Goal: Transaction & Acquisition: Book appointment/travel/reservation

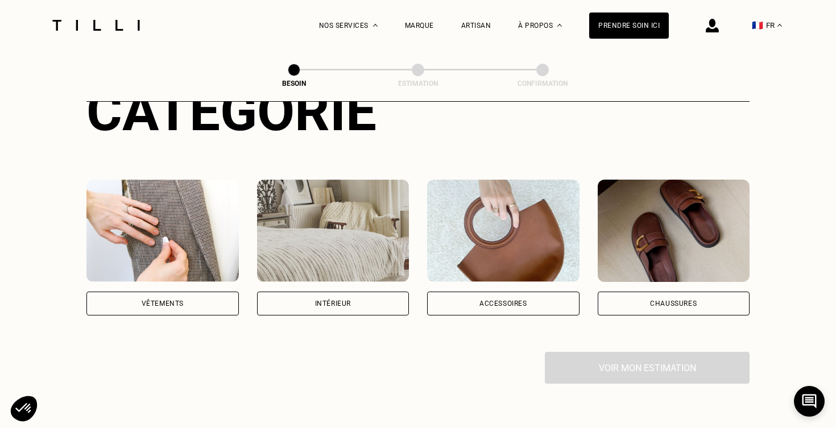
scroll to position [96, 0]
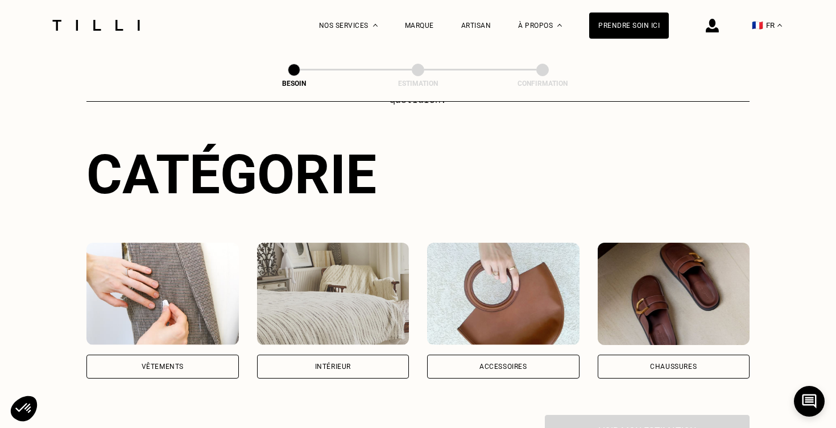
click at [162, 364] on div "Vêtements" at bounding box center [163, 367] width 42 height 7
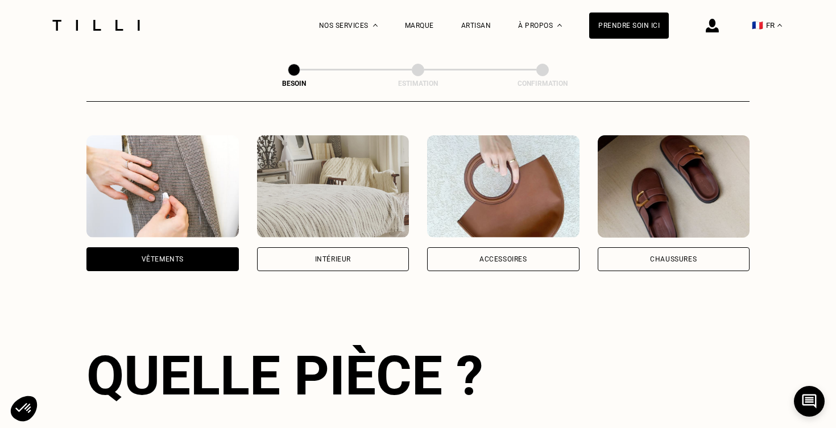
scroll to position [156, 0]
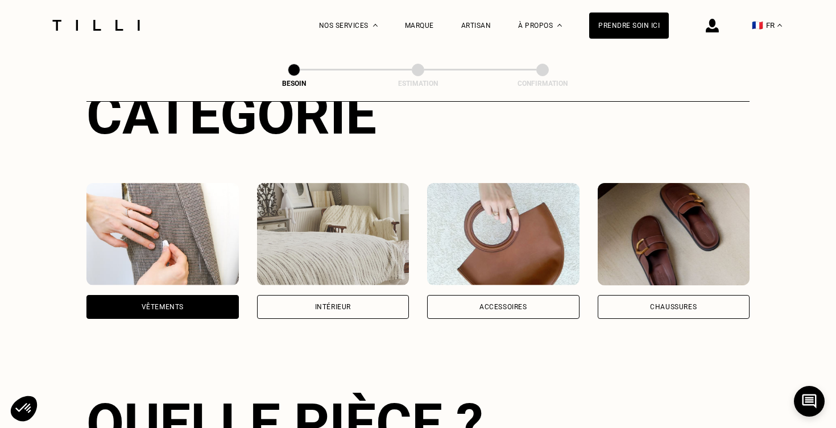
click at [698, 239] on img at bounding box center [674, 234] width 152 height 102
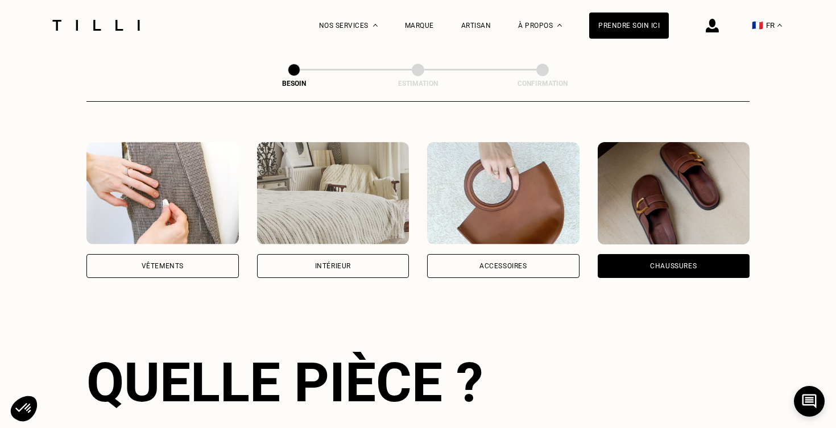
click at [540, 191] on img at bounding box center [503, 193] width 152 height 102
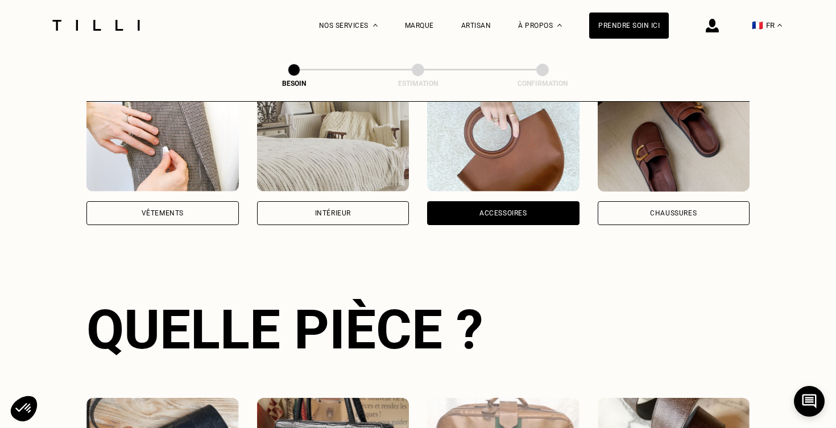
scroll to position [162, 0]
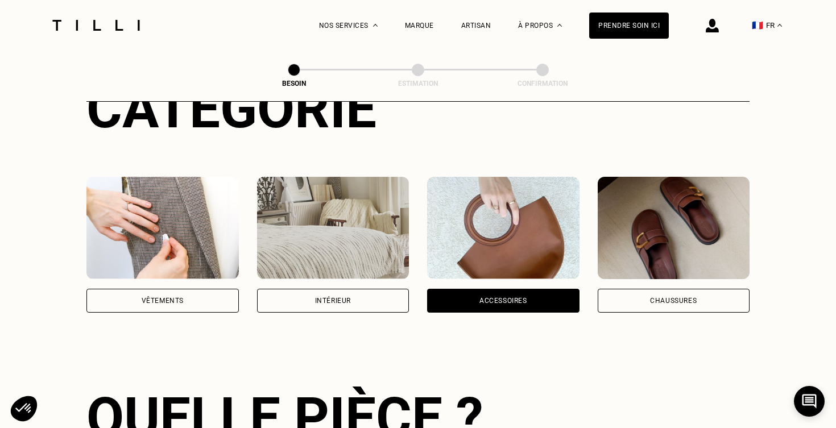
click at [383, 234] on img at bounding box center [333, 228] width 152 height 102
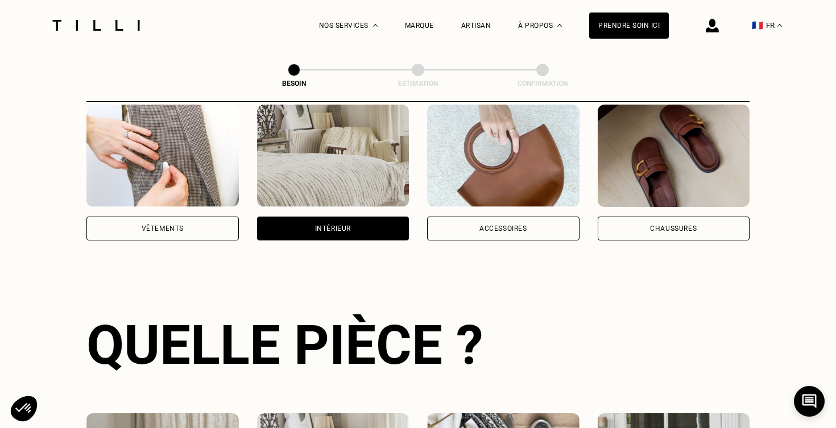
scroll to position [216, 0]
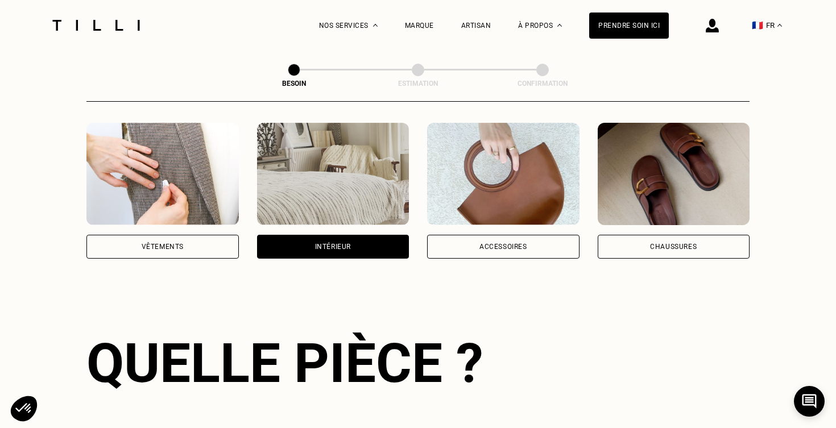
click at [216, 190] on img at bounding box center [162, 174] width 152 height 102
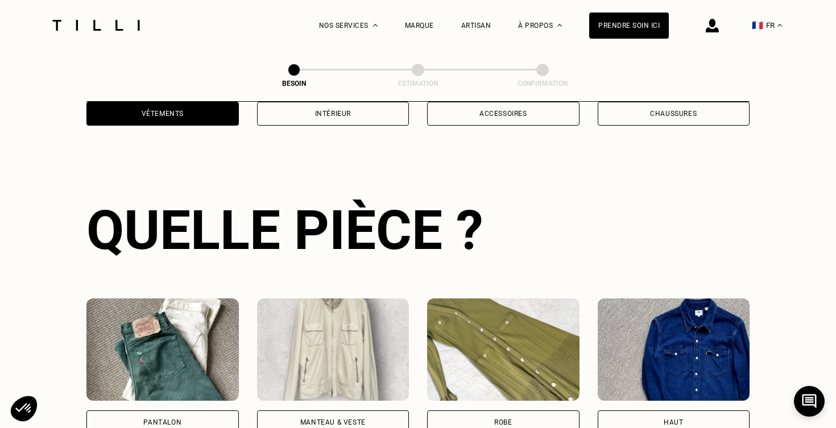
scroll to position [370, 0]
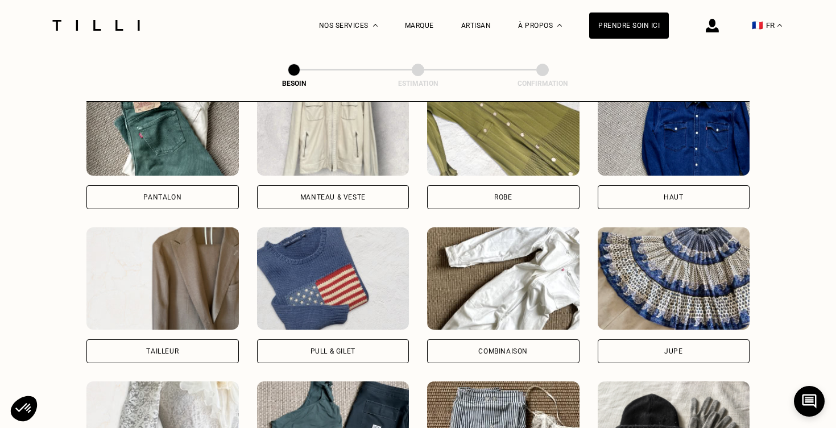
click at [180, 194] on div "Pantalon" at bounding box center [162, 197] width 38 height 7
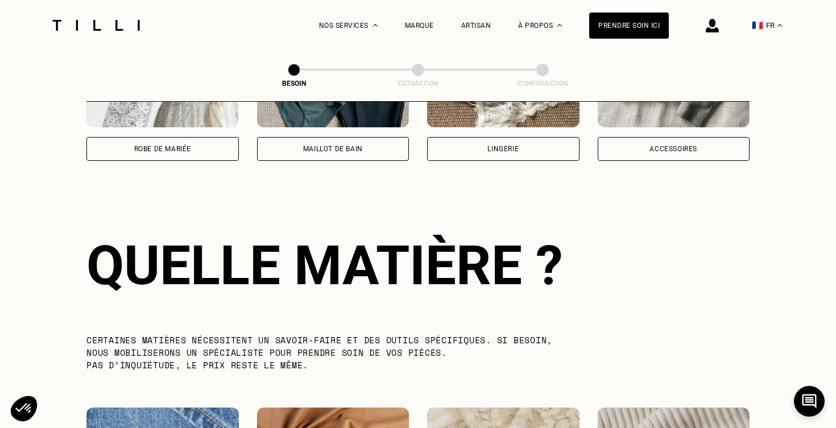
scroll to position [988, 0]
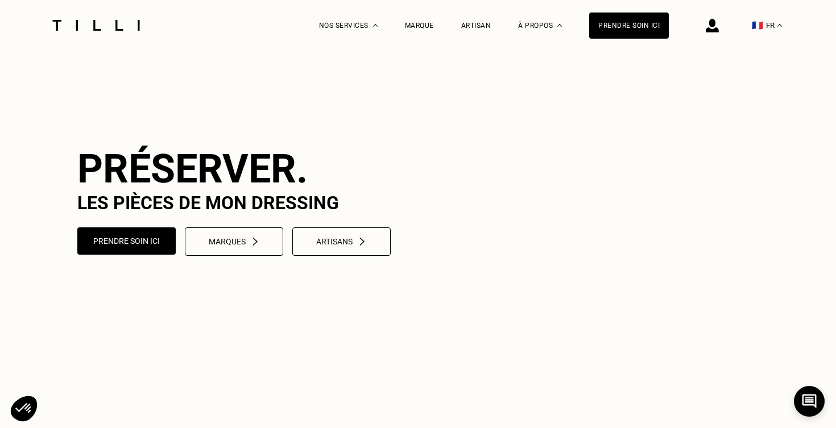
scroll to position [9, 0]
click at [147, 255] on button "Prendre soin ici" at bounding box center [127, 240] width 102 height 28
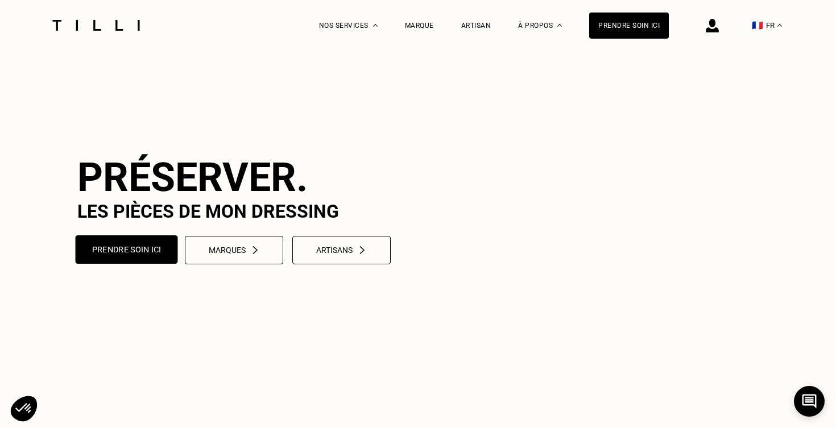
select select "FR"
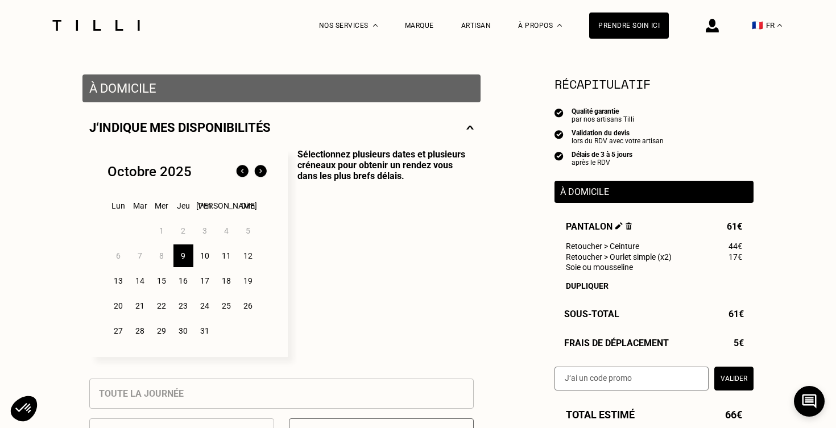
scroll to position [207, 0]
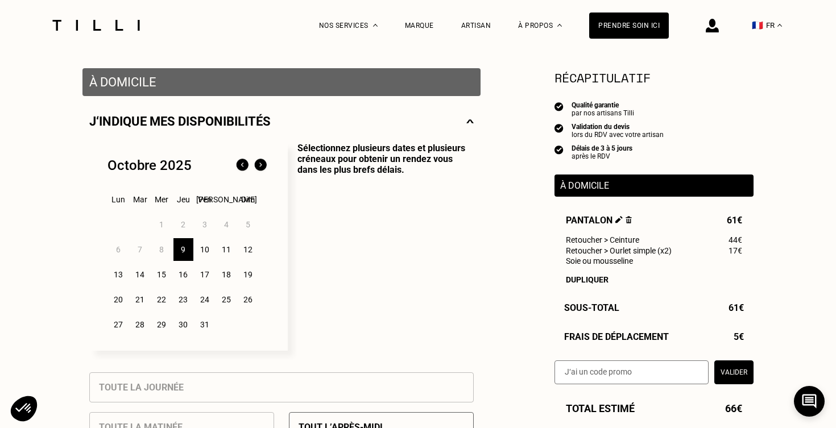
click at [118, 273] on div "13" at bounding box center [119, 274] width 20 height 23
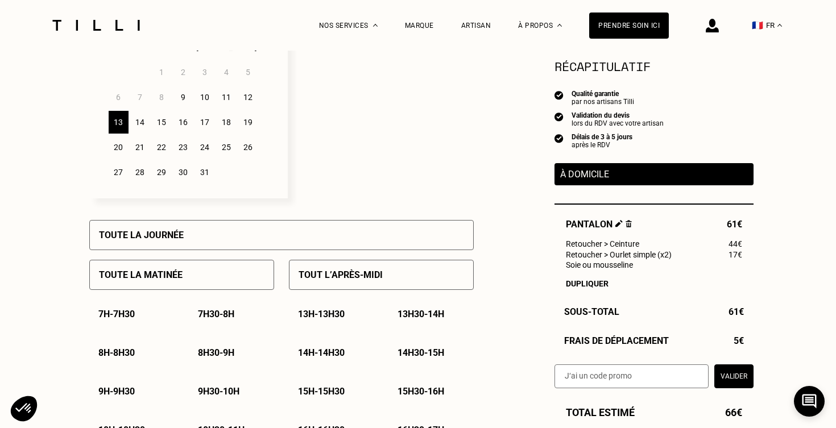
scroll to position [370, 0]
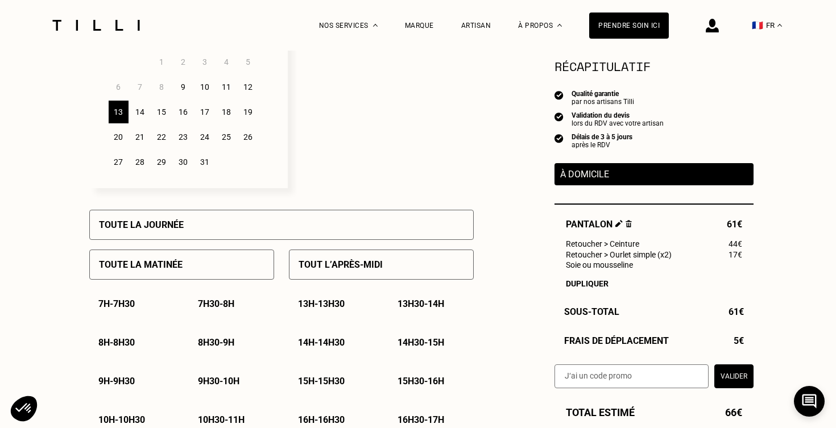
click at [126, 307] on p "7h - 7h30" at bounding box center [116, 304] width 36 height 11
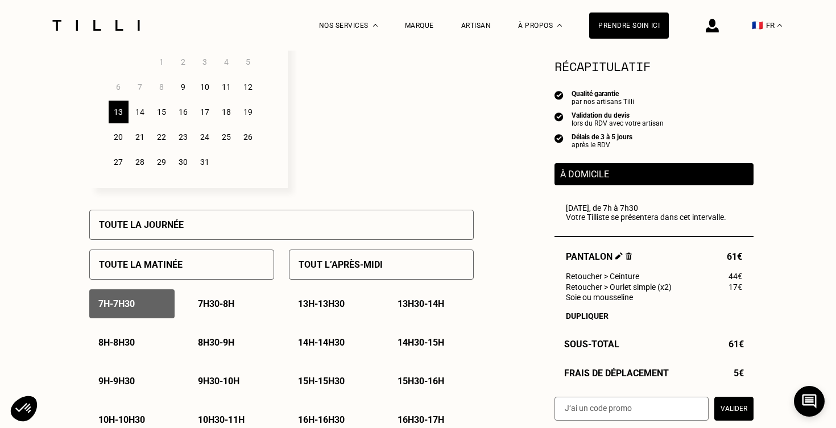
click at [199, 311] on div "7h30 - 8h" at bounding box center [231, 304] width 85 height 29
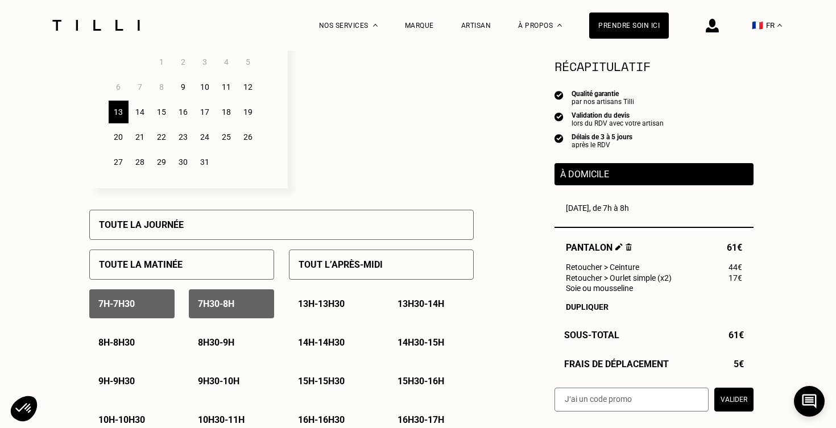
click at [198, 306] on p "7h30 - 8h" at bounding box center [216, 304] width 36 height 11
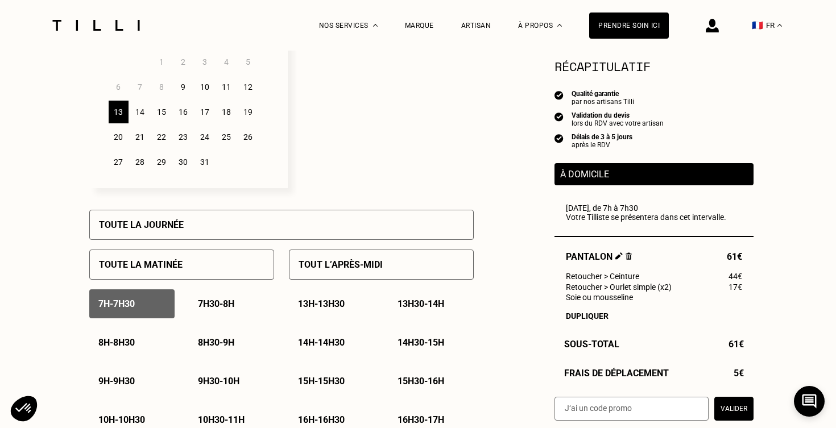
click at [152, 303] on div "7h - 7h30" at bounding box center [131, 304] width 85 height 29
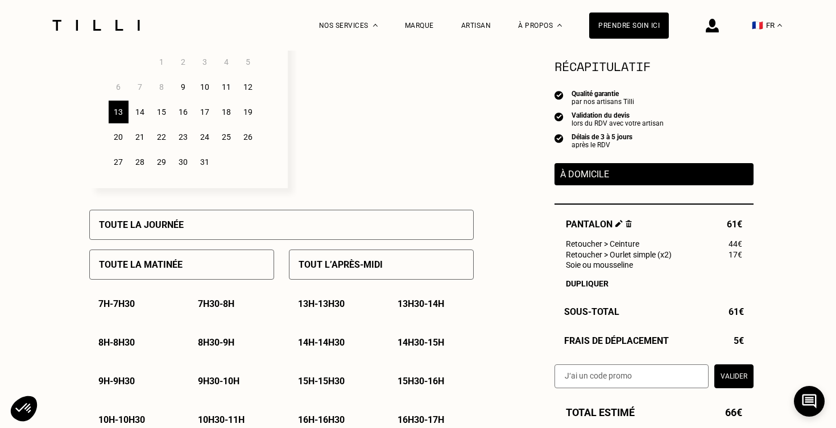
click at [212, 304] on p "7h30 - 8h" at bounding box center [216, 304] width 36 height 11
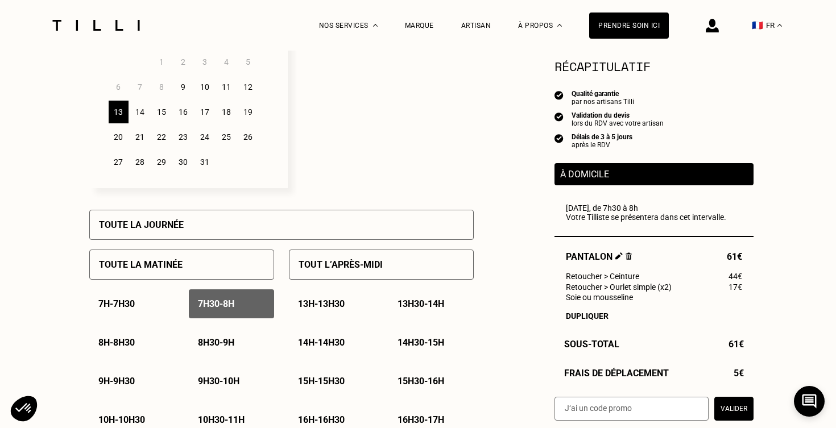
click at [216, 350] on div "8h30 - 9h" at bounding box center [231, 342] width 85 height 29
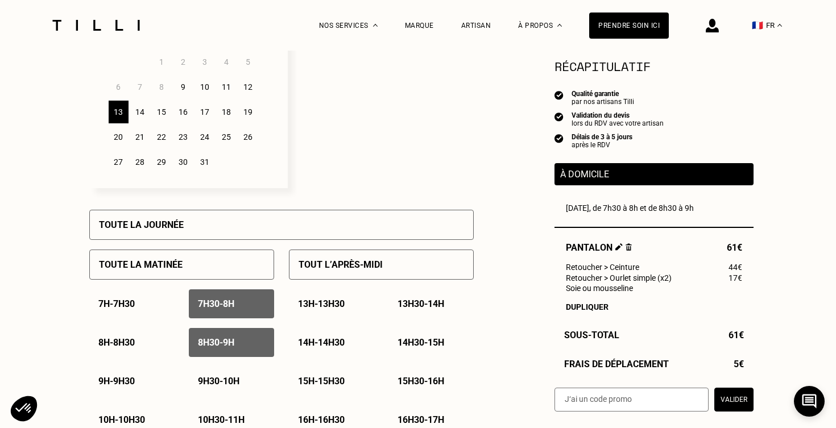
click at [214, 346] on p "8h30 - 9h" at bounding box center [216, 342] width 36 height 11
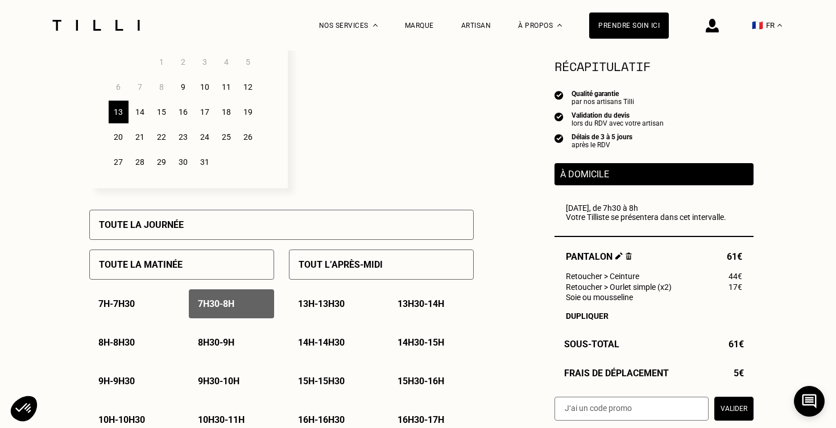
click at [213, 307] on p "7h30 - 8h" at bounding box center [216, 304] width 36 height 11
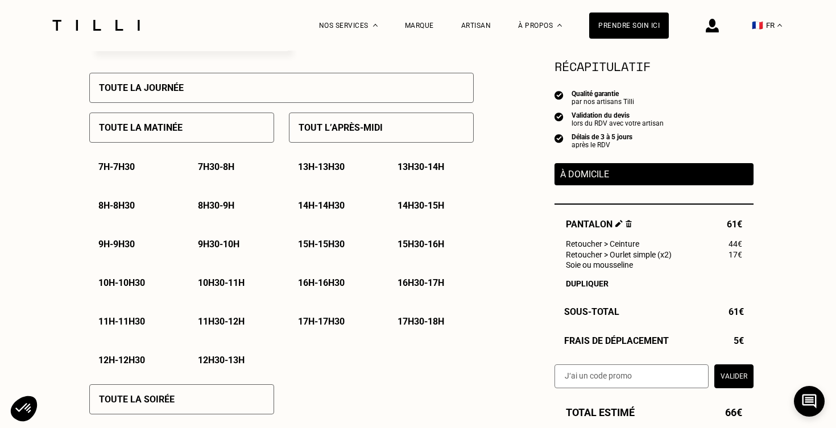
scroll to position [518, 0]
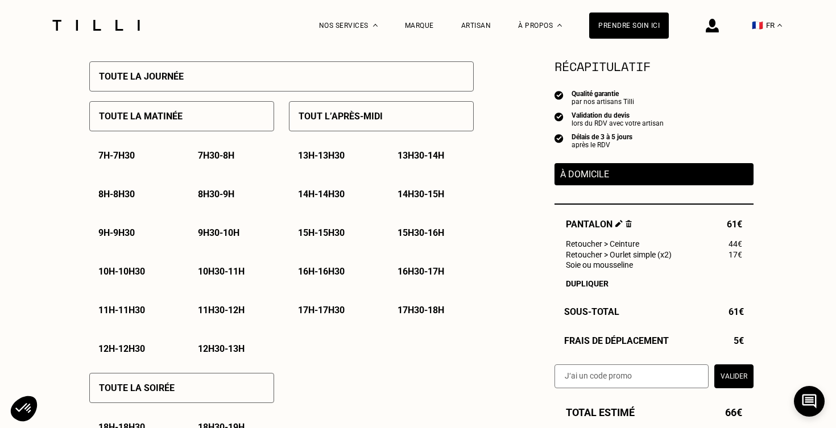
click at [169, 127] on div "Toute la matinée" at bounding box center [181, 116] width 185 height 30
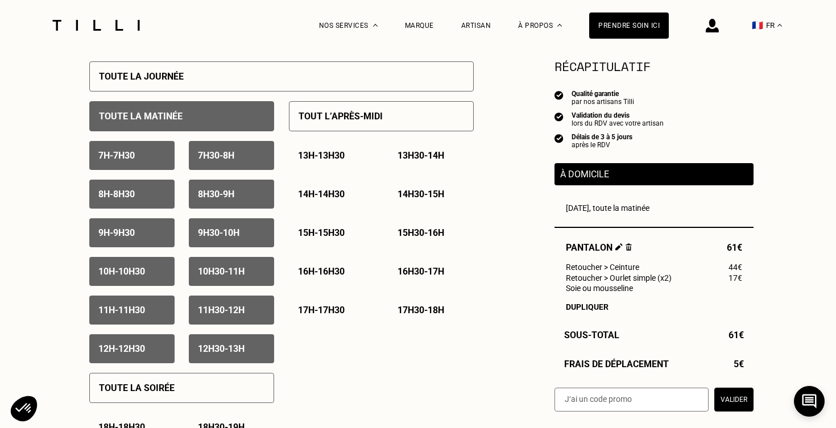
click at [138, 143] on div "7h - 7h30" at bounding box center [131, 155] width 85 height 29
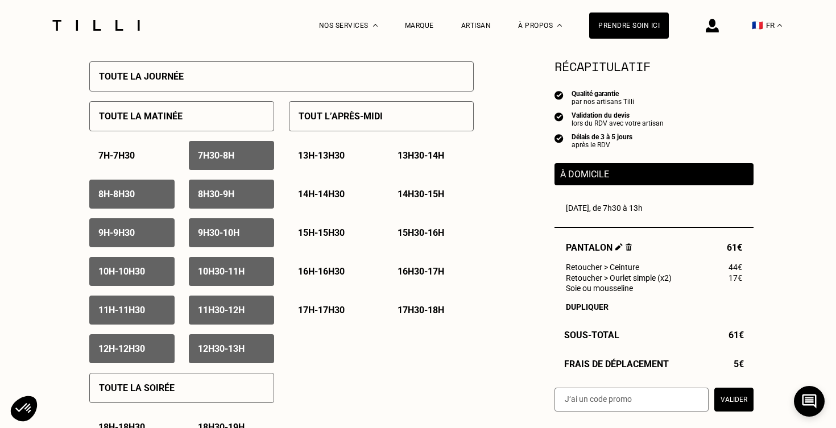
click at [216, 213] on div "7h - 7h30 7h30 - 8h 8h - 8h30 8h30 - 9h 9h - 9h30 9h30 - 10h 10h - 10h30 10h30 …" at bounding box center [181, 252] width 185 height 222
click at [209, 204] on div "8h30 - 9h" at bounding box center [231, 194] width 85 height 29
click at [142, 201] on div "8h - 8h30" at bounding box center [131, 194] width 85 height 29
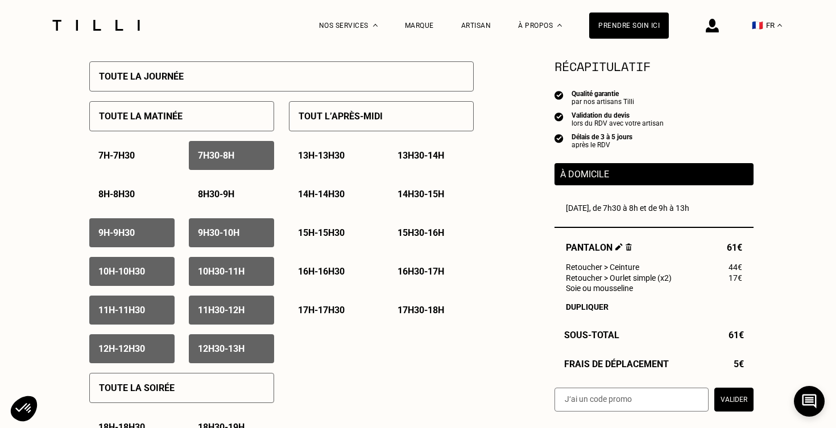
click at [209, 226] on div "9h30 - 10h" at bounding box center [231, 232] width 85 height 29
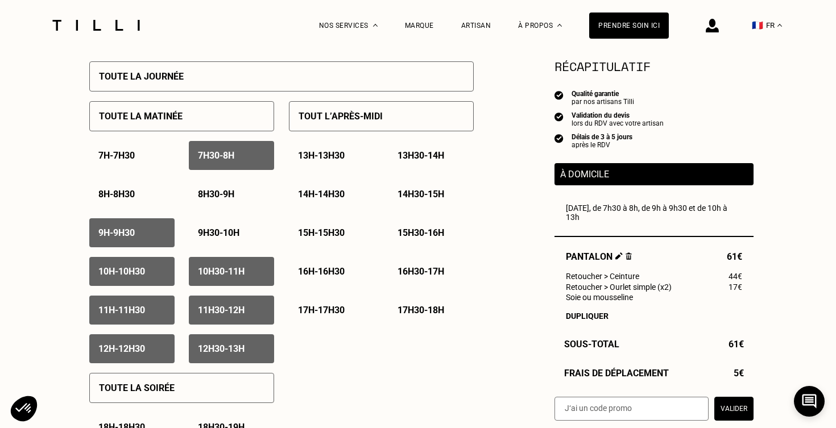
click at [152, 227] on div "9h - 9h30" at bounding box center [131, 232] width 85 height 29
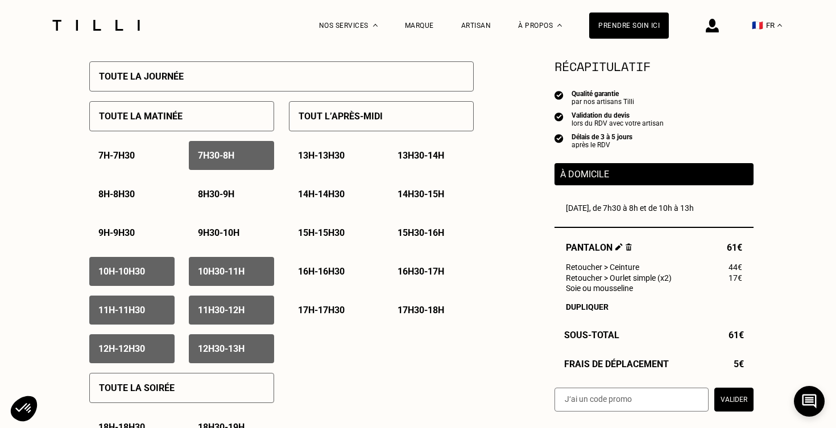
click at [229, 154] on p "7h30 - 8h" at bounding box center [216, 155] width 36 height 11
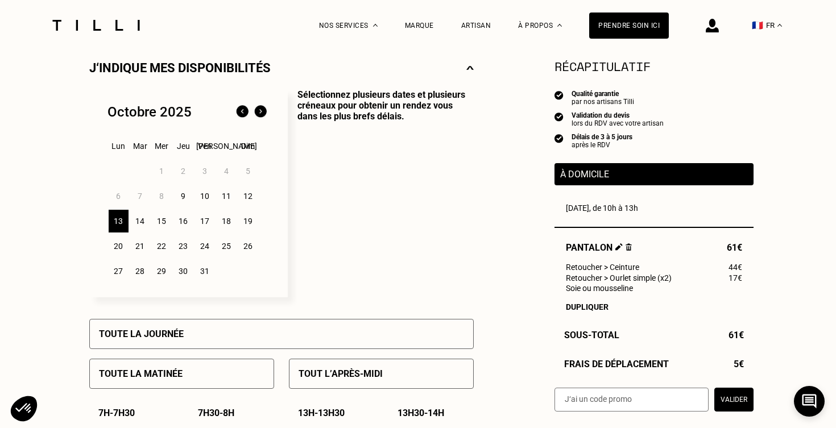
scroll to position [270, 0]
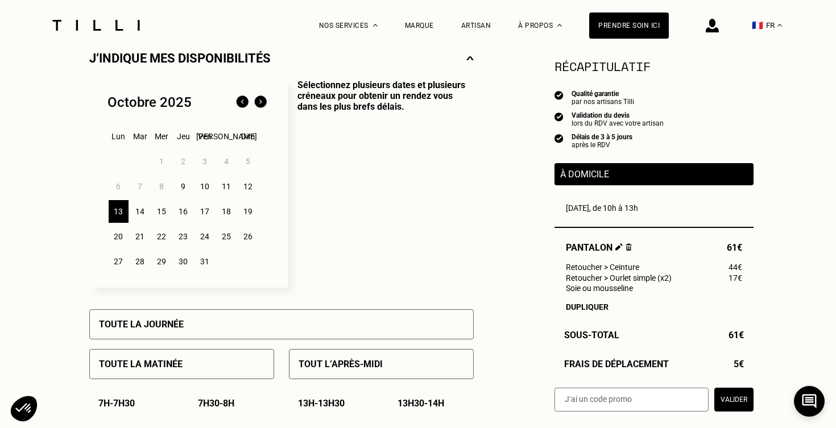
click at [617, 249] on img at bounding box center [619, 246] width 7 height 7
select select "FR"
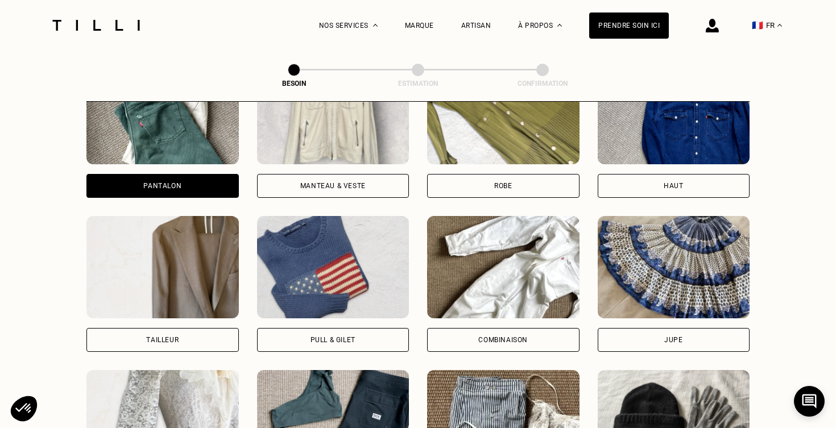
scroll to position [730, 0]
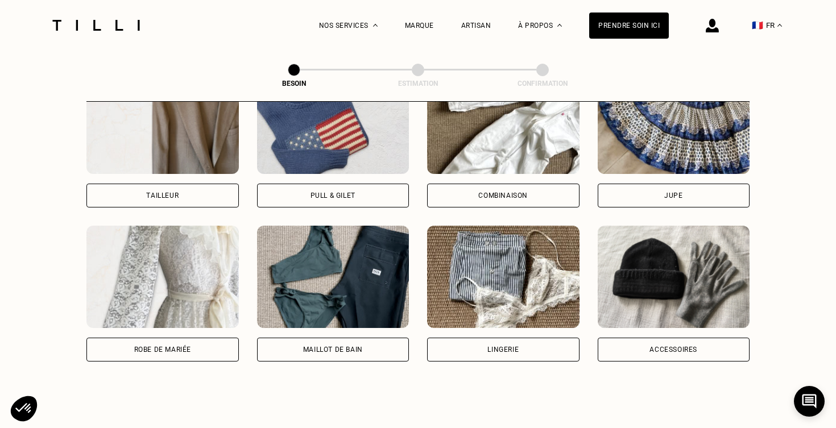
click at [178, 192] on div "Tailleur" at bounding box center [162, 195] width 32 height 7
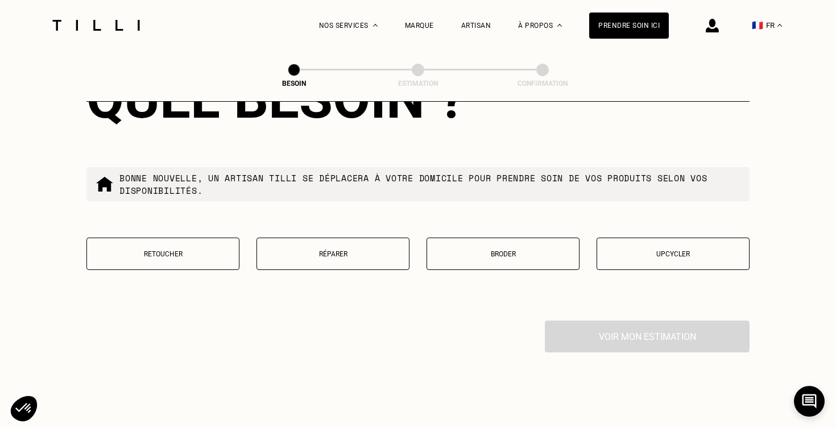
scroll to position [1413, 0]
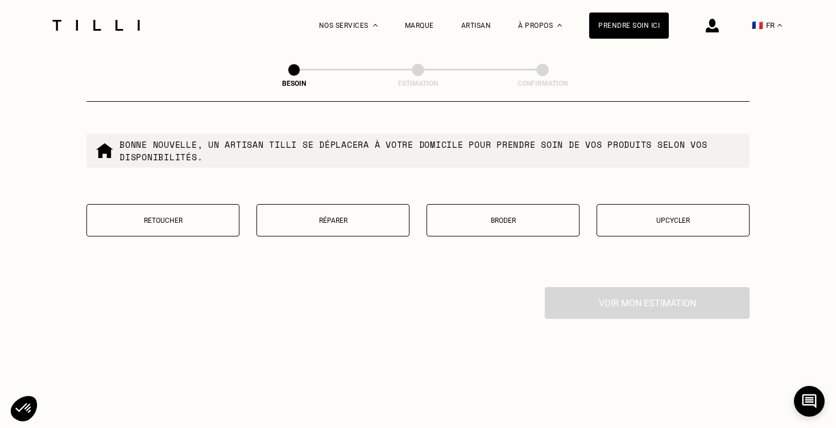
click at [199, 217] on p "Retoucher" at bounding box center [163, 221] width 141 height 8
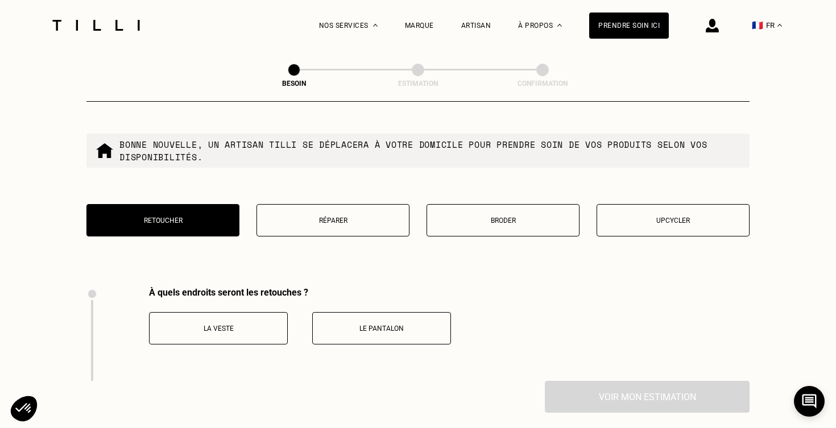
scroll to position [1563, 0]
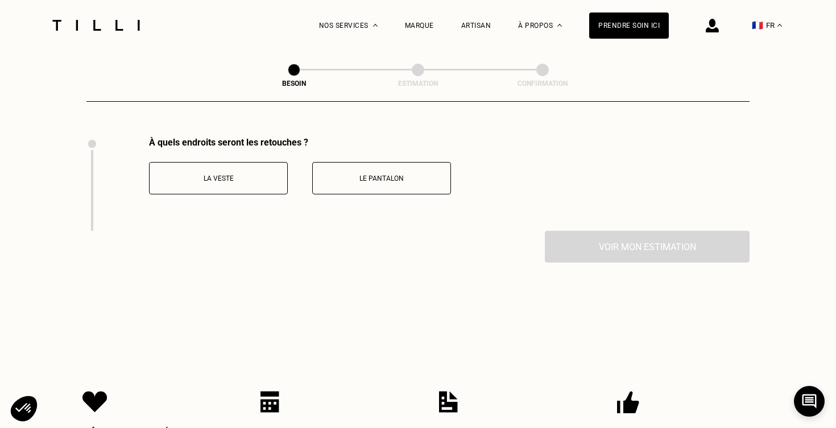
click at [235, 177] on button "La veste" at bounding box center [218, 178] width 139 height 32
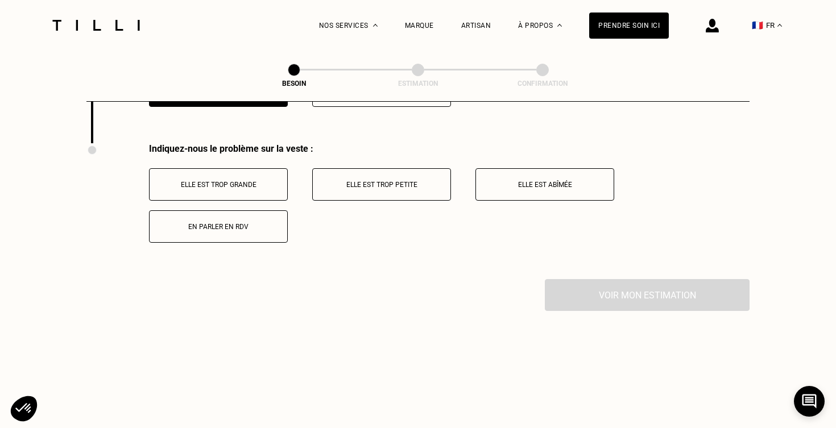
click at [329, 177] on button "Elle est trop petite" at bounding box center [381, 184] width 139 height 32
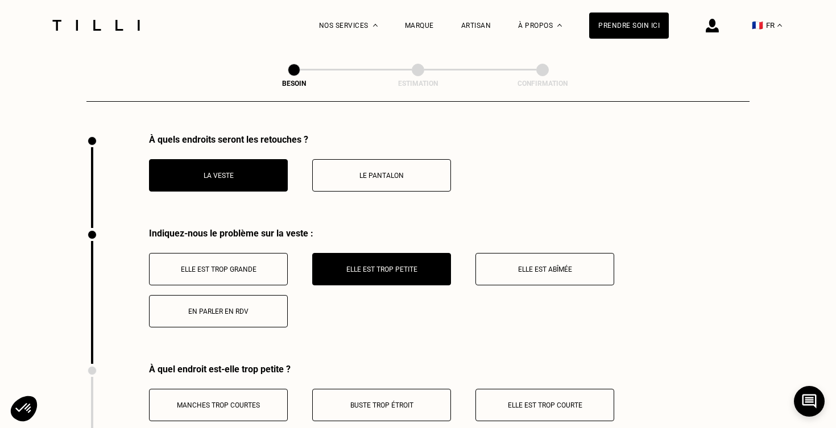
scroll to position [1521, 0]
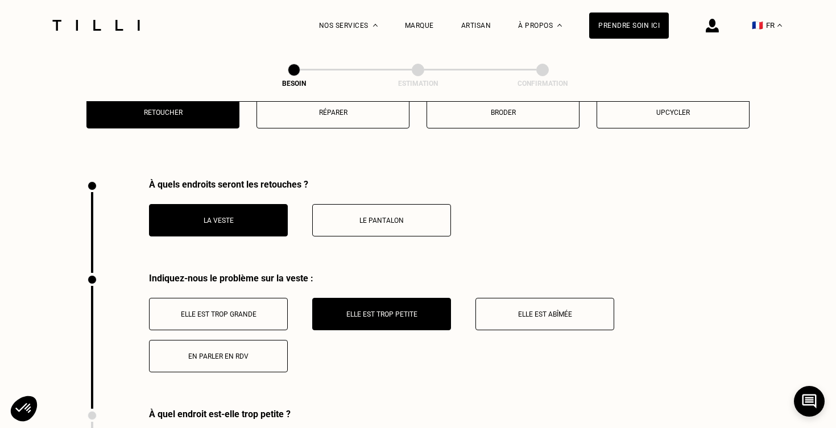
click at [345, 190] on div "La veste Le pantalon" at bounding box center [300, 213] width 302 height 47
click at [351, 204] on button "Le pantalon" at bounding box center [381, 220] width 139 height 32
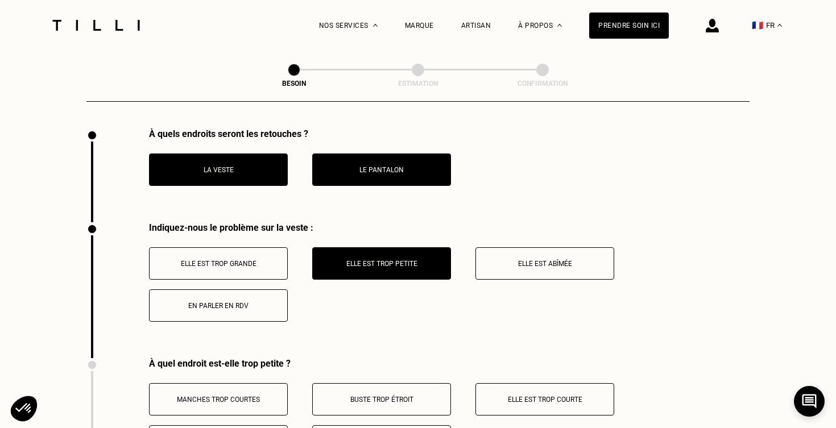
scroll to position [1549, 0]
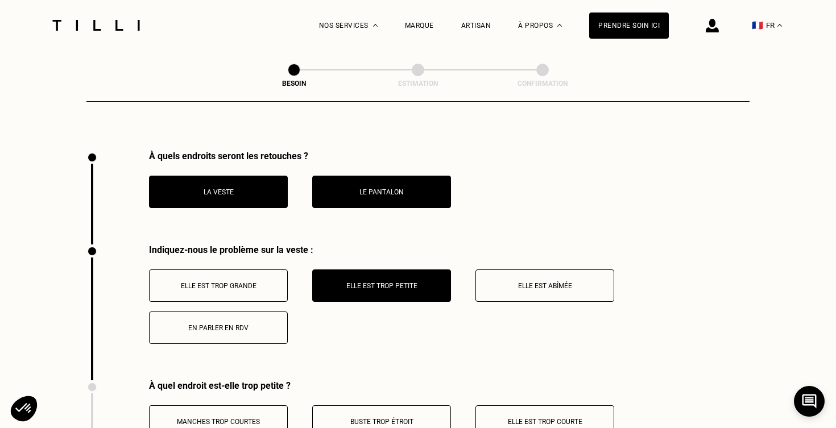
click at [353, 191] on button "Le pantalon" at bounding box center [381, 192] width 139 height 32
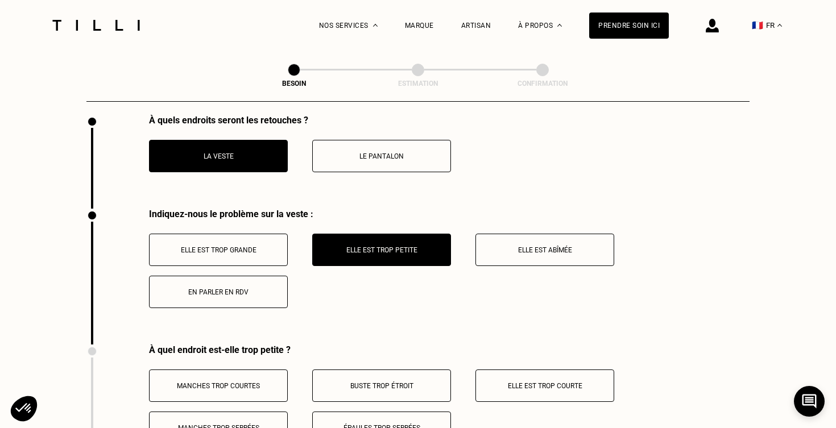
scroll to position [1581, 0]
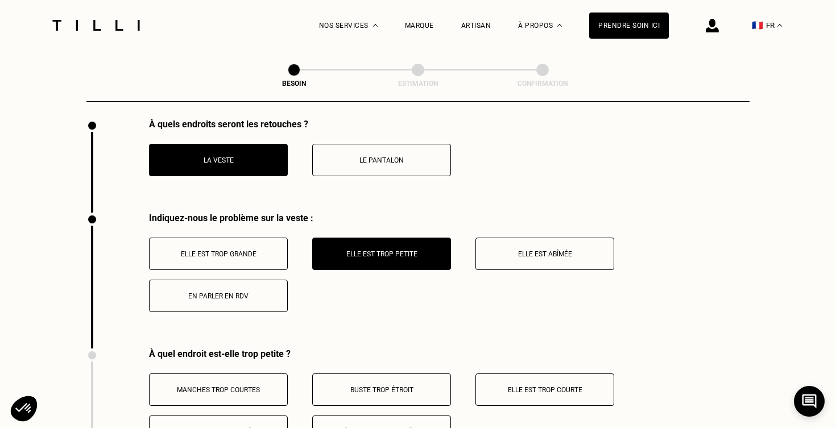
click at [255, 263] on div "Elle est trop grande Elle est trop petite Elle est abîmée En parler en RDV" at bounding box center [449, 275] width 601 height 75
click at [264, 257] on button "Elle est trop grande" at bounding box center [218, 254] width 139 height 32
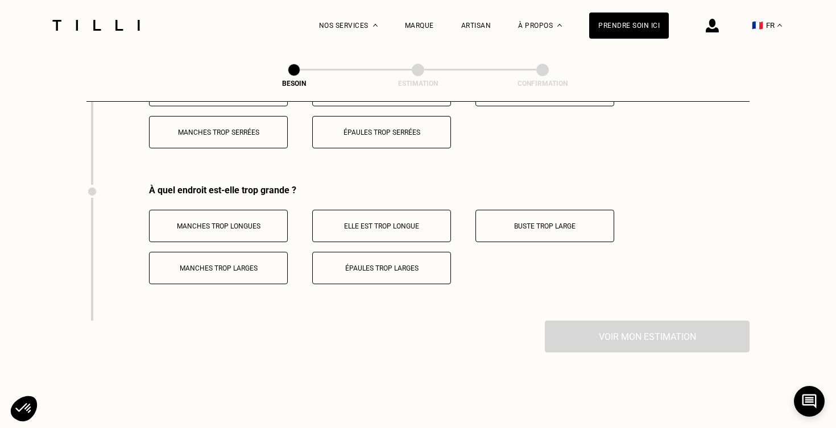
click at [349, 251] on div "À quel endroit est-elle trop grande ? Manches trop longues Elle est trop longue…" at bounding box center [417, 253] width 663 height 136
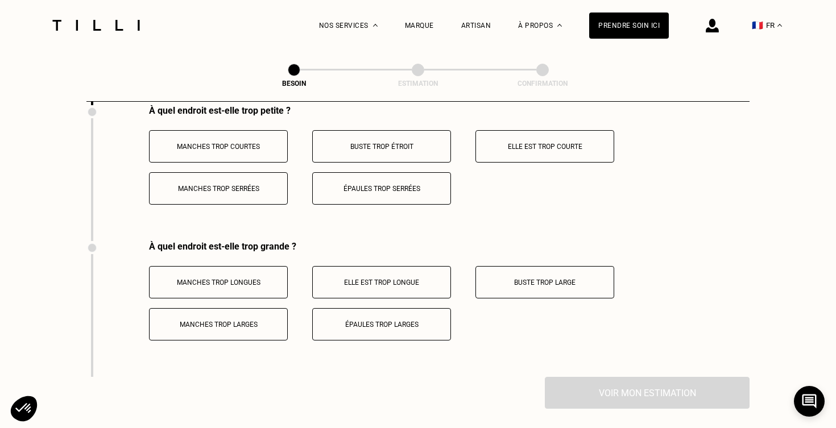
scroll to position [1609, 0]
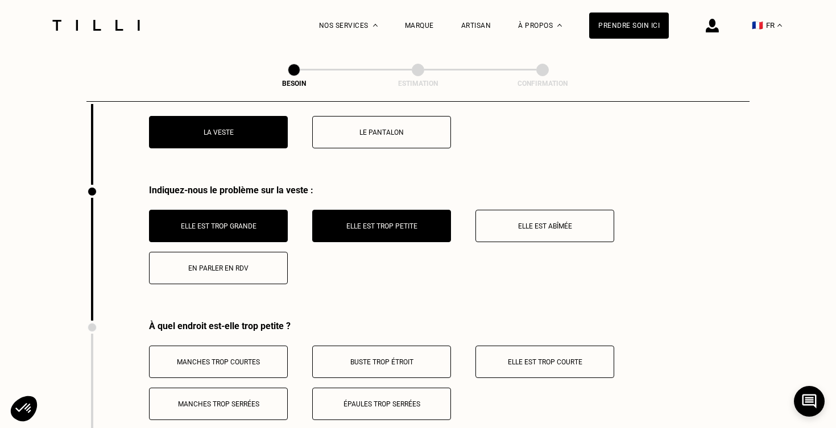
click at [365, 210] on button "Elle est trop petite" at bounding box center [381, 226] width 139 height 32
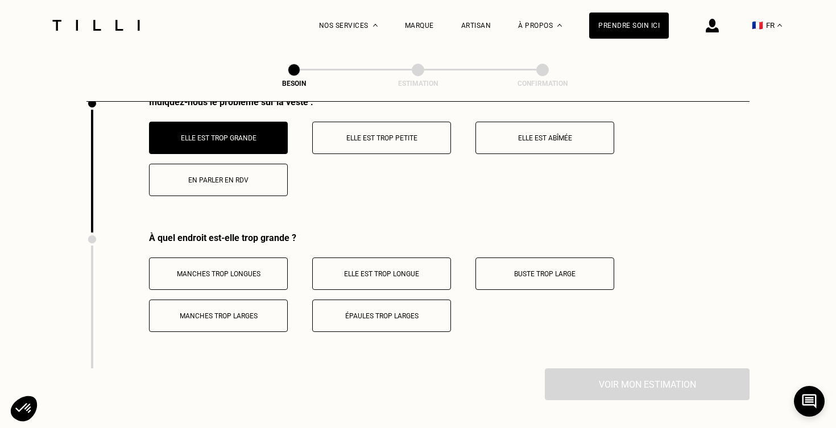
scroll to position [1700, 0]
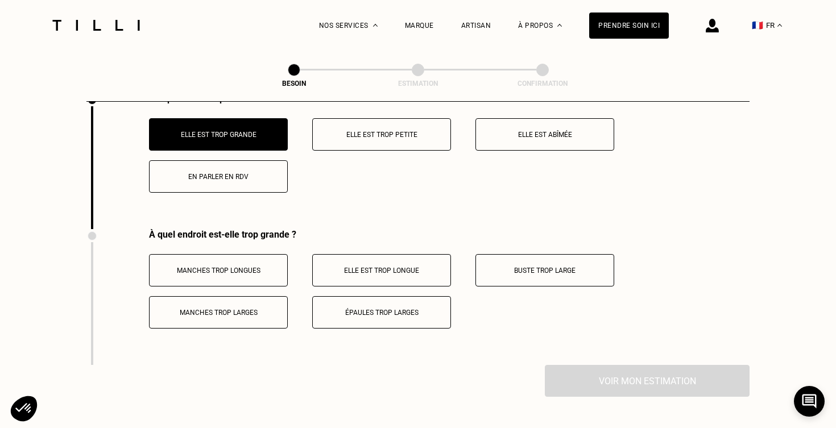
click at [243, 267] on p "Manches trop longues" at bounding box center [218, 271] width 126 height 8
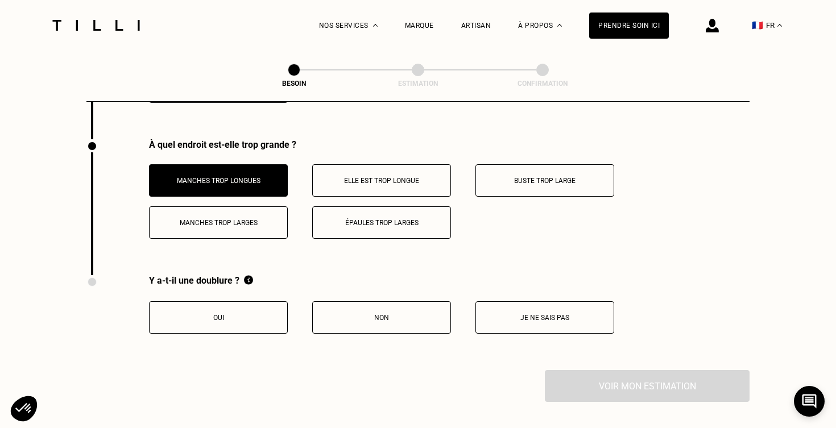
scroll to position [1802, 0]
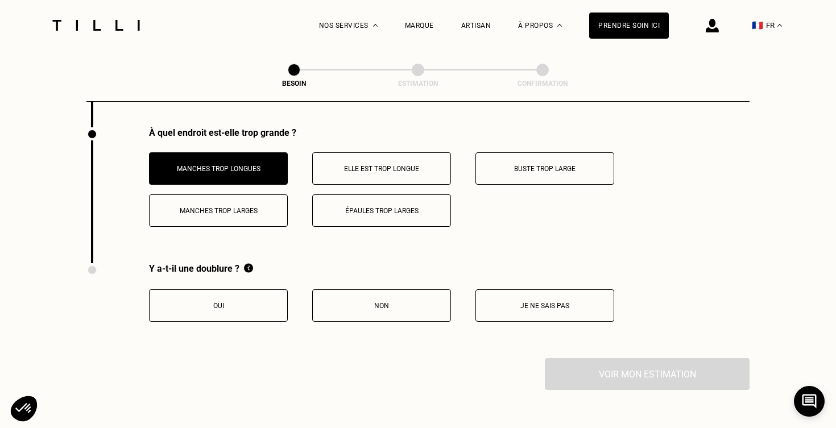
click at [244, 302] on p "Oui" at bounding box center [218, 306] width 126 height 8
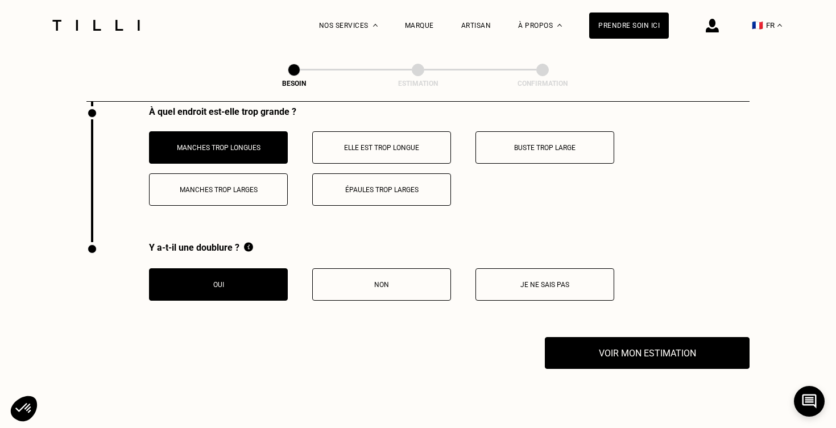
scroll to position [1824, 0]
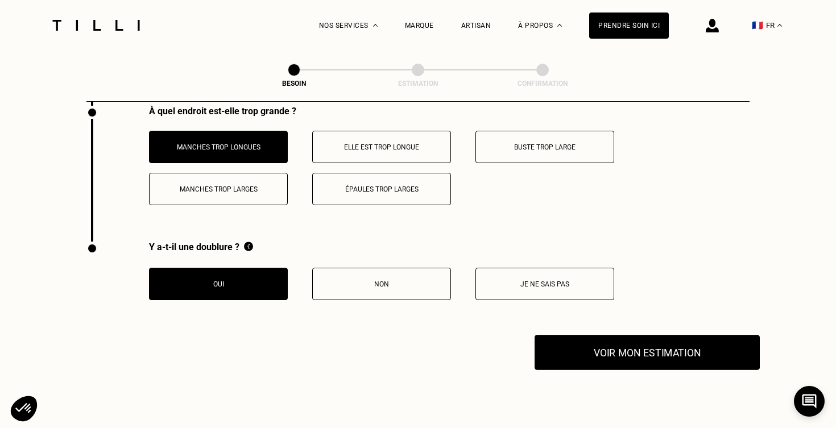
click at [613, 352] on button "Voir mon estimation" at bounding box center [647, 352] width 225 height 35
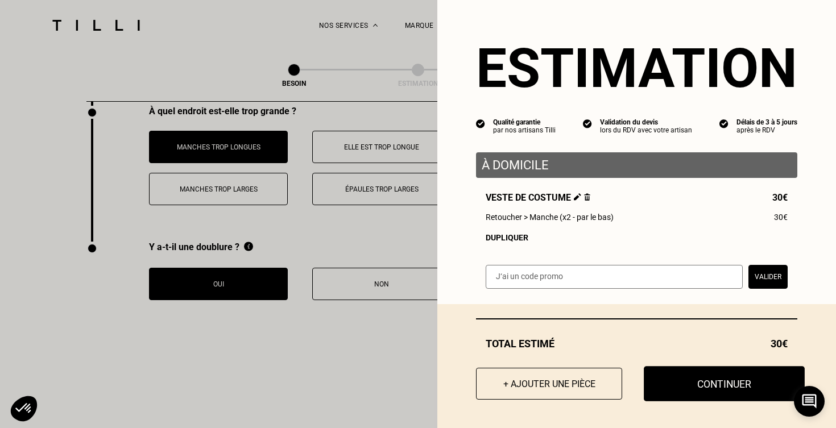
click at [697, 379] on button "Continuer" at bounding box center [724, 383] width 161 height 35
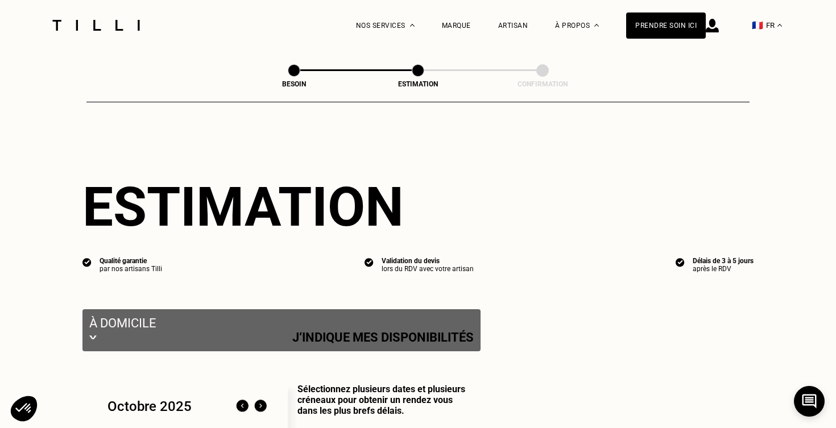
select select "FR"
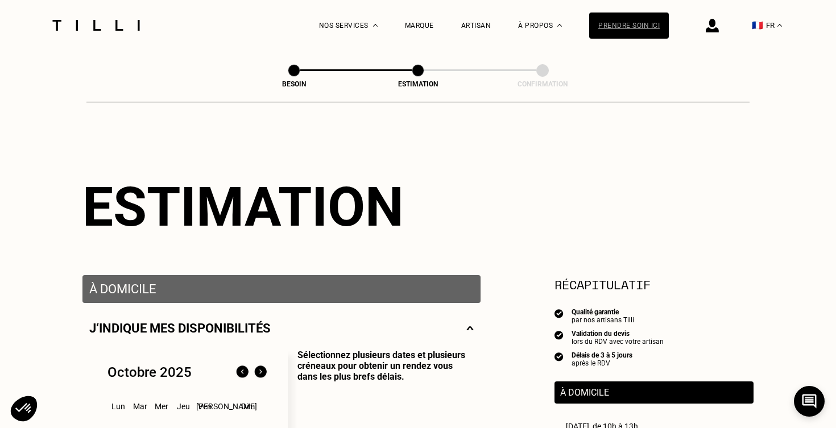
click at [620, 35] on div "Prendre soin ici" at bounding box center [629, 26] width 80 height 26
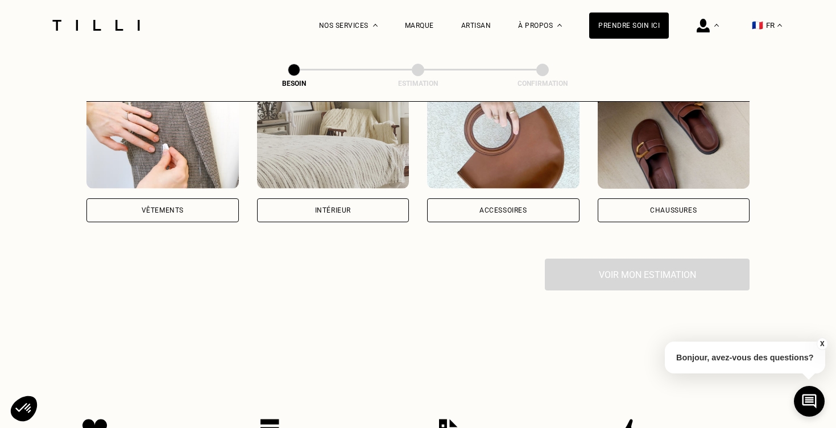
scroll to position [236, 0]
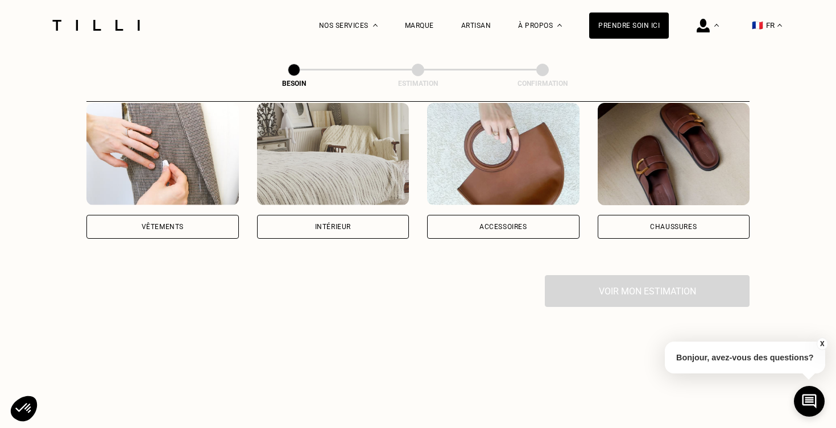
click at [821, 340] on button "X" at bounding box center [821, 344] width 11 height 13
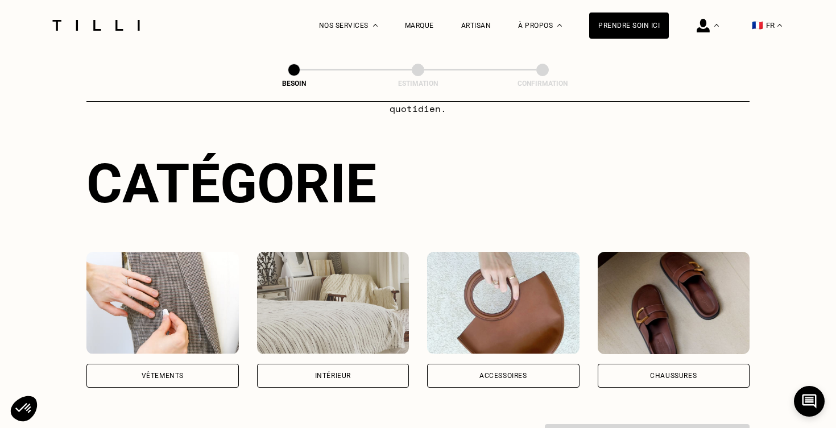
scroll to position [86, 0]
click at [117, 286] on img at bounding box center [162, 304] width 152 height 102
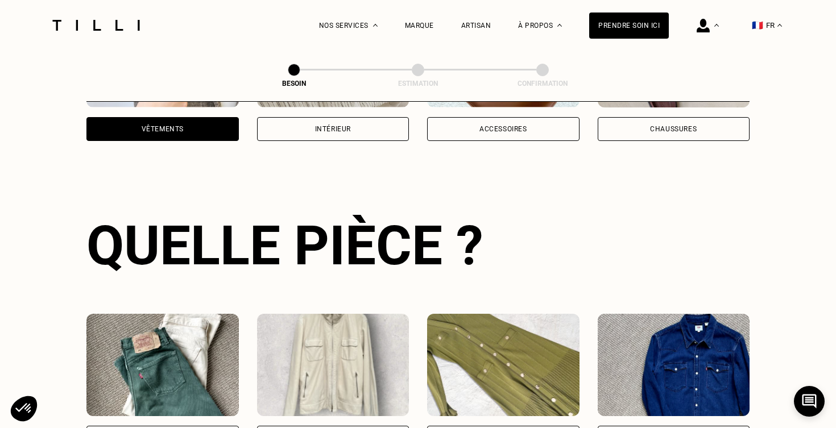
scroll to position [370, 0]
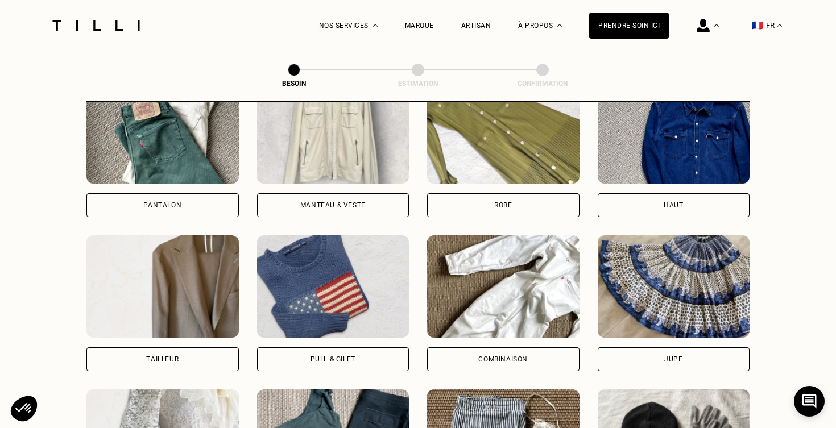
click at [184, 348] on div "Tailleur" at bounding box center [162, 360] width 152 height 24
select select "FR"
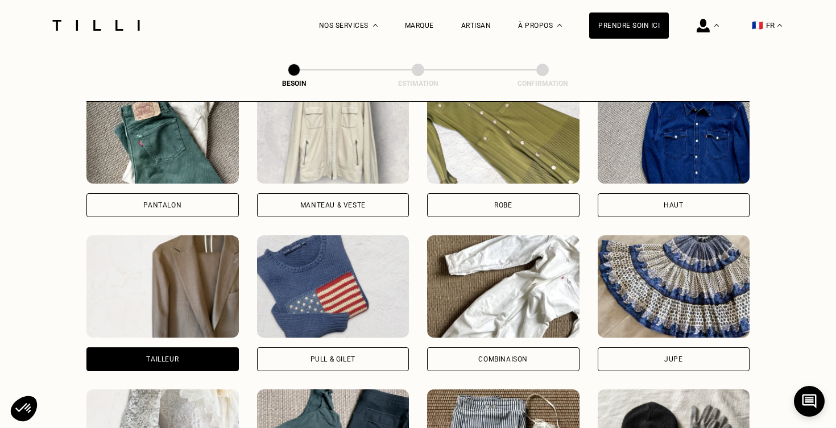
scroll to position [988, 0]
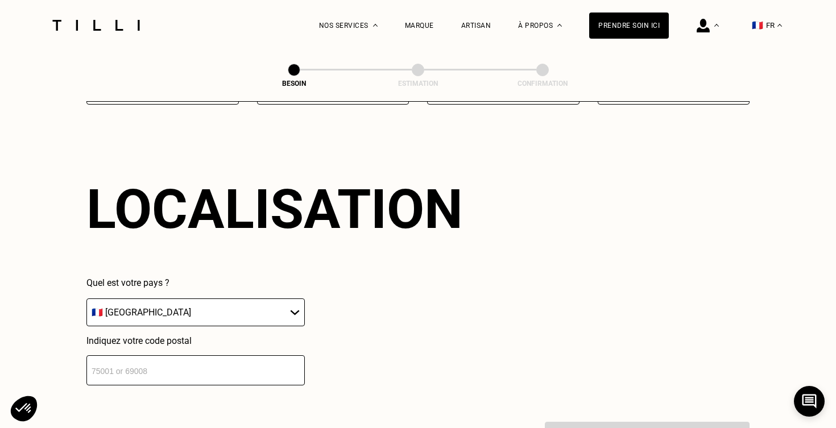
click at [226, 360] on input "number" at bounding box center [195, 371] width 218 height 30
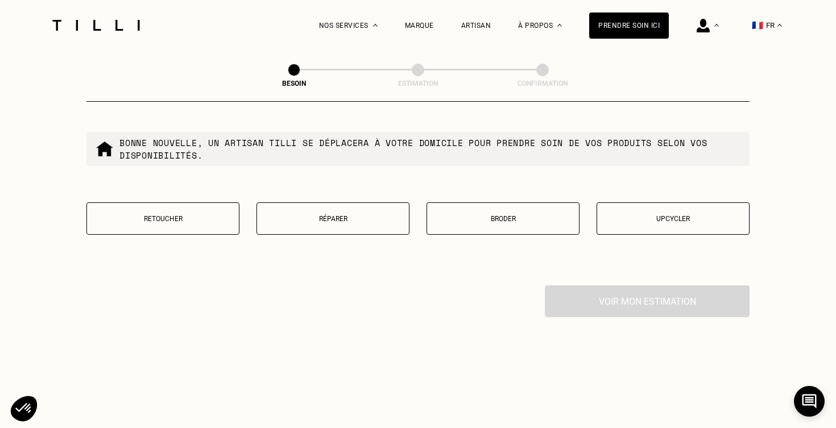
scroll to position [1415, 0]
type input "75009"
click at [206, 214] on button "Retoucher" at bounding box center [162, 218] width 153 height 32
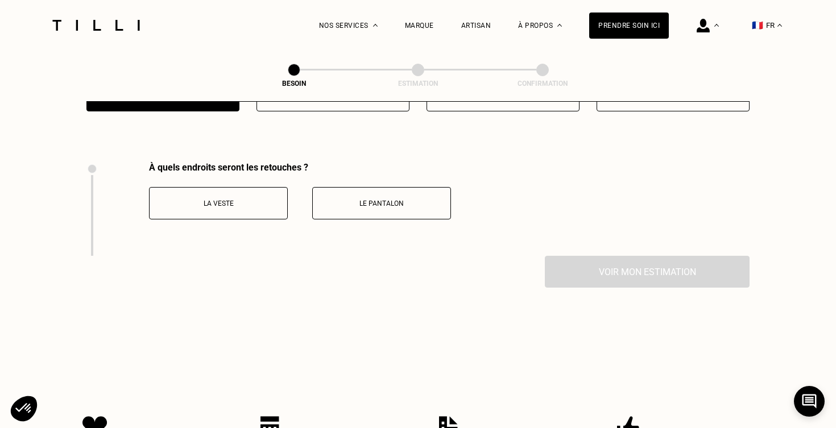
scroll to position [1563, 0]
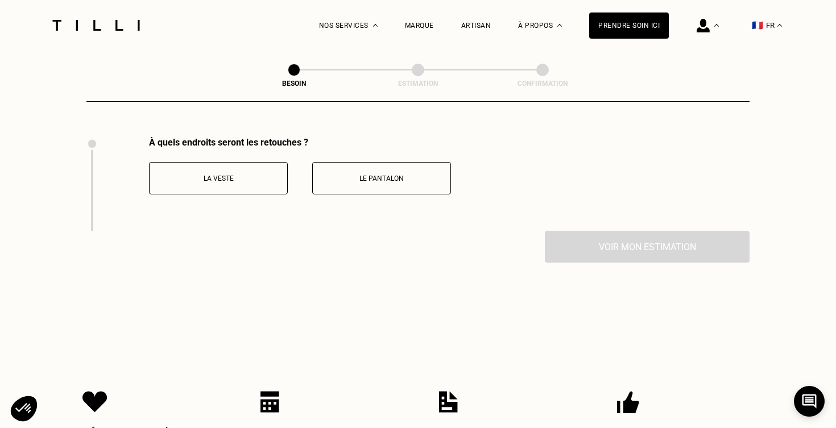
click at [237, 175] on button "La veste" at bounding box center [218, 178] width 139 height 32
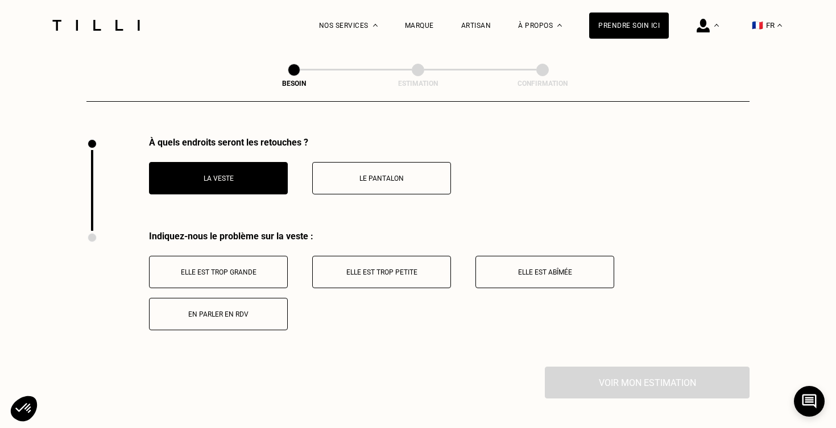
scroll to position [1657, 0]
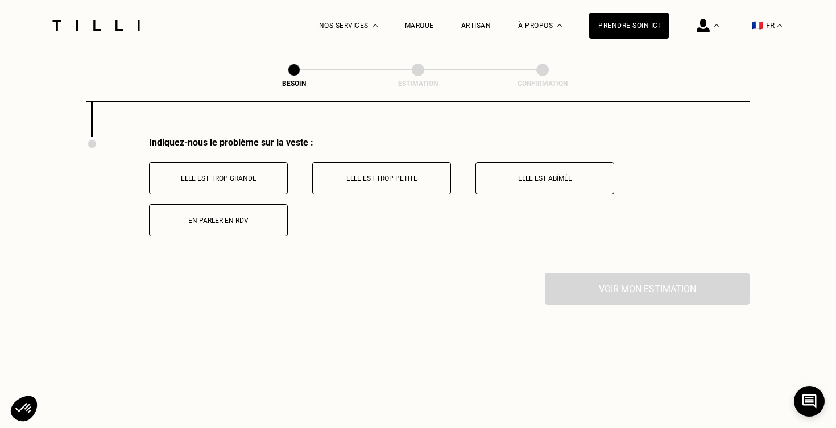
click at [270, 175] on p "Elle est trop grande" at bounding box center [218, 179] width 126 height 8
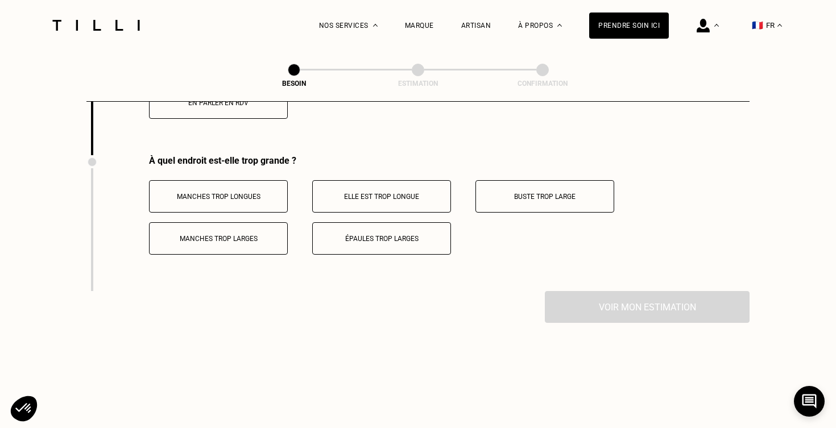
scroll to position [1793, 0]
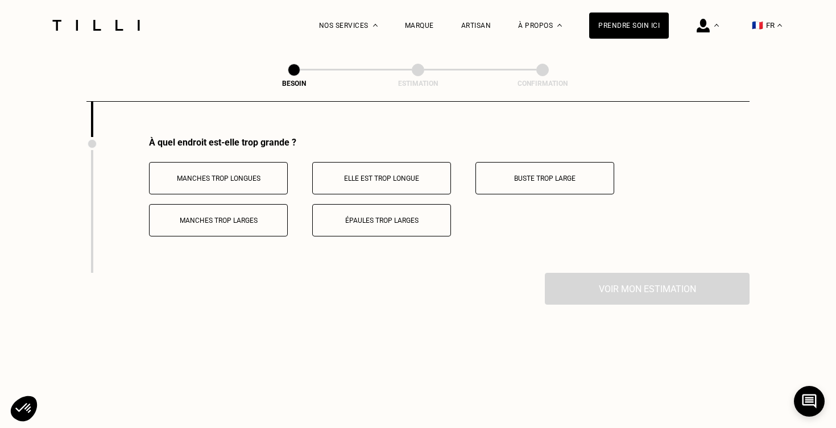
click at [270, 175] on p "Manches trop longues" at bounding box center [218, 179] width 126 height 8
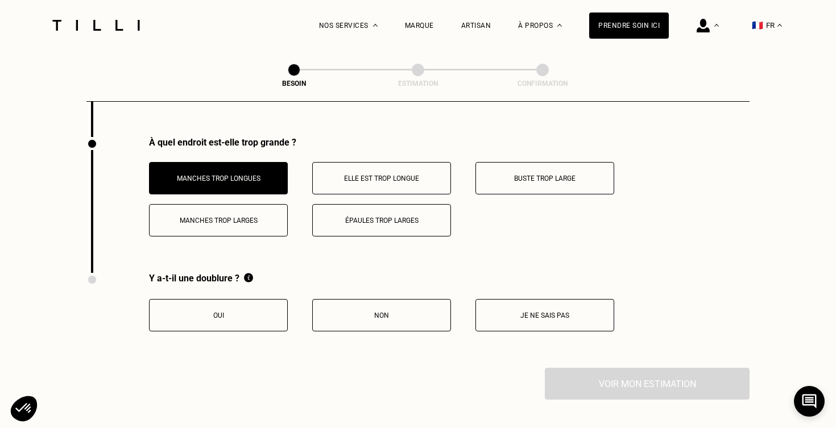
click at [265, 299] on button "Oui" at bounding box center [218, 315] width 139 height 32
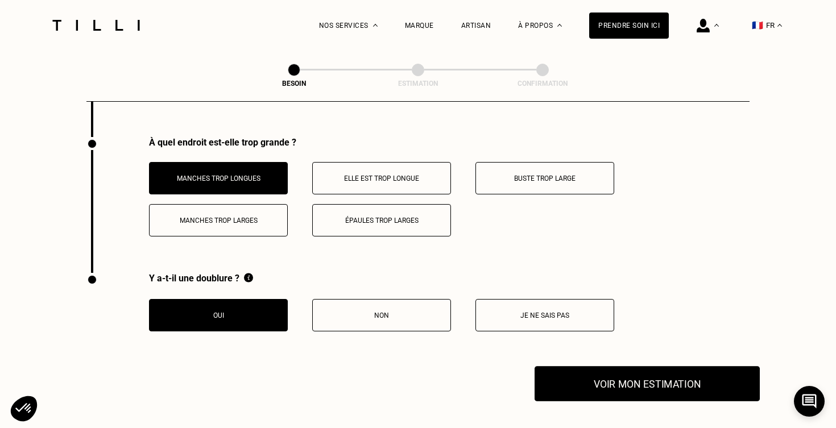
click at [598, 381] on button "Voir mon estimation" at bounding box center [647, 383] width 225 height 35
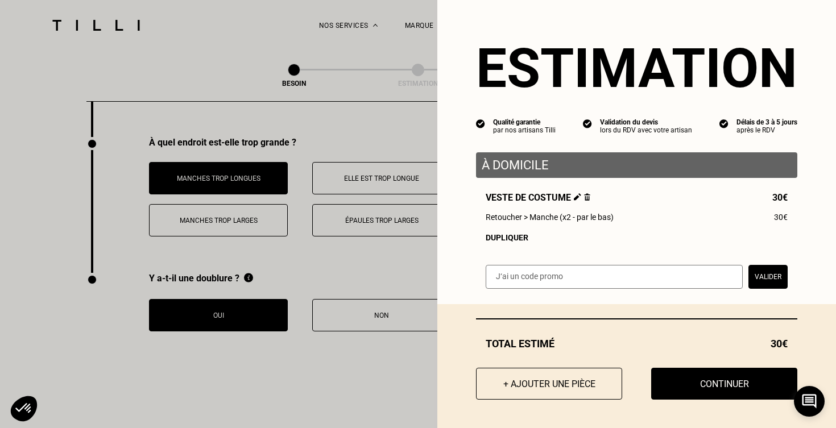
scroll to position [1875, 0]
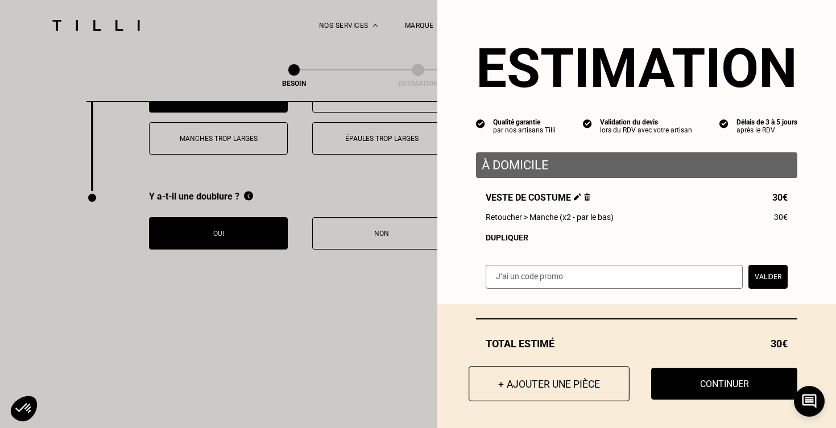
click at [569, 379] on button "+ Ajouter une pièce" at bounding box center [549, 383] width 161 height 35
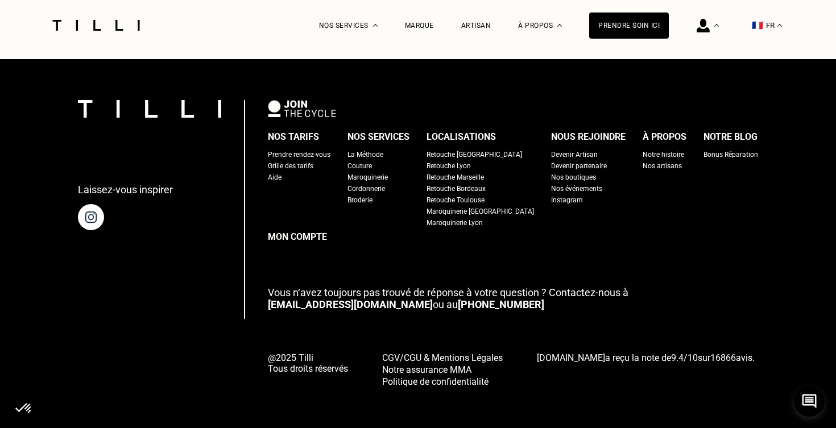
scroll to position [0, 0]
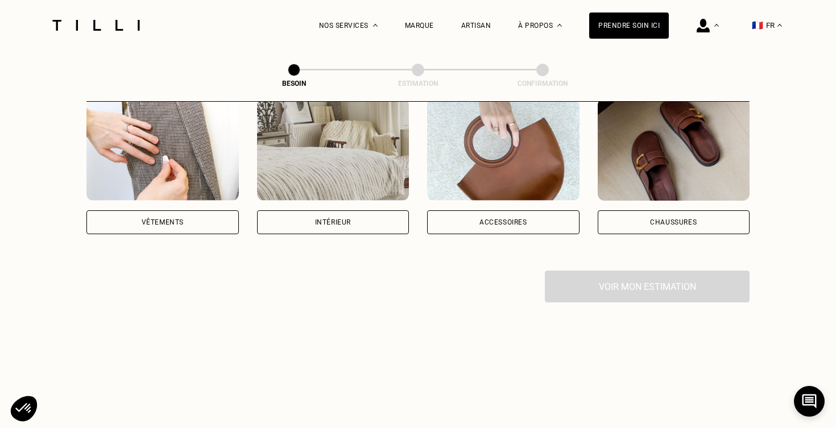
click at [182, 188] on div "Vêtements" at bounding box center [162, 166] width 152 height 136
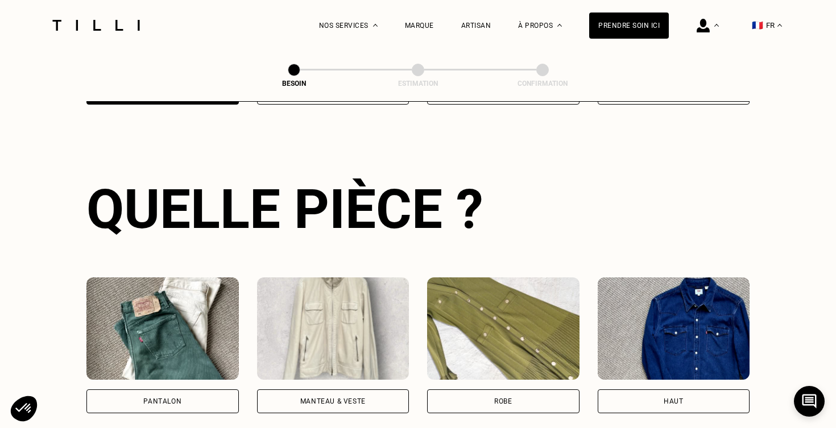
scroll to position [606, 0]
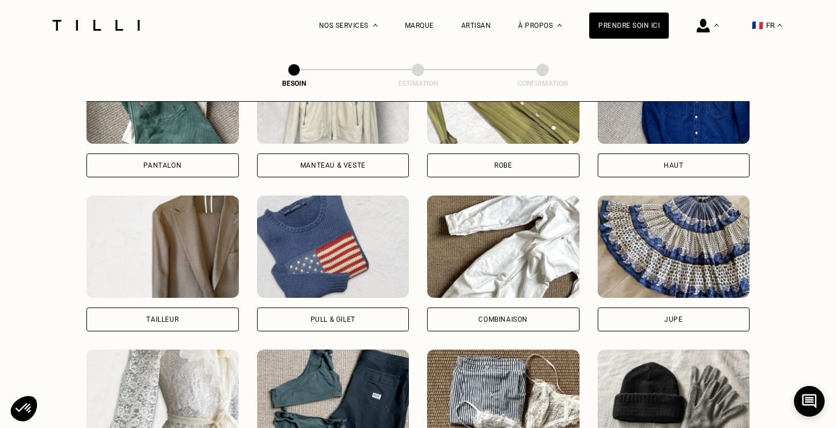
click at [181, 264] on img at bounding box center [162, 247] width 152 height 102
select select "FR"
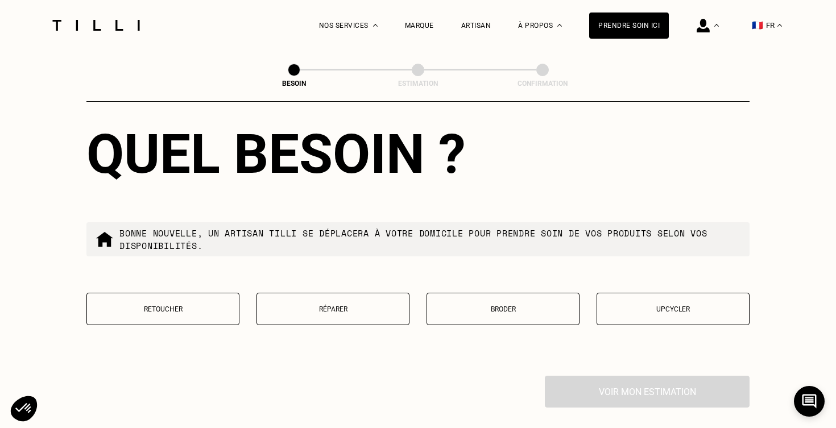
scroll to position [1356, 0]
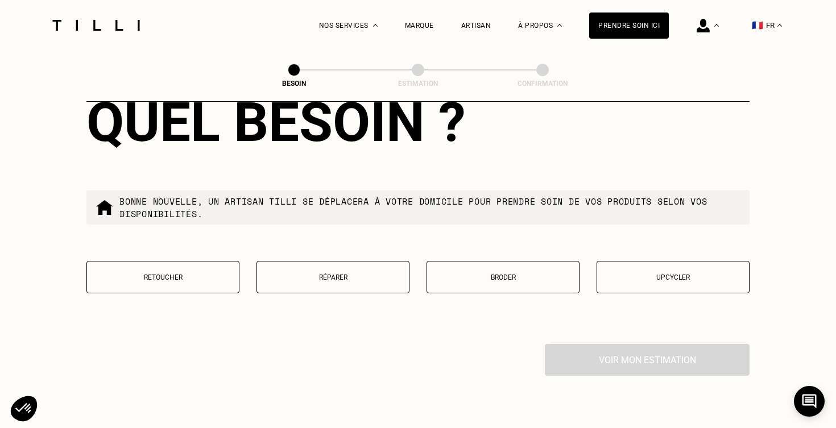
click at [179, 273] on button "Retoucher" at bounding box center [162, 277] width 153 height 32
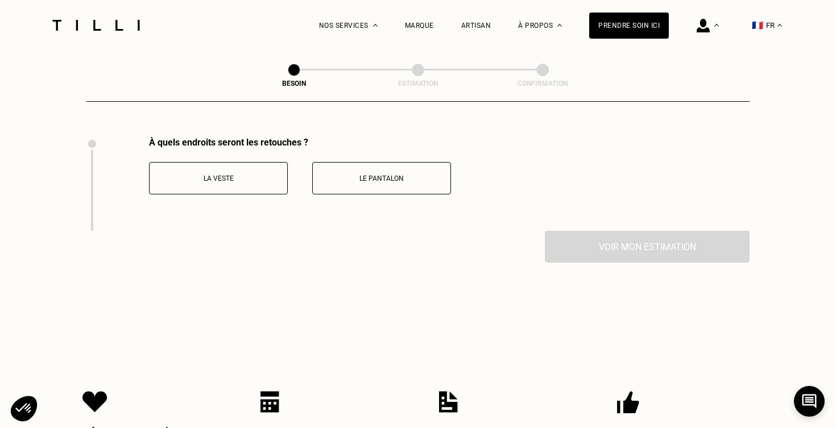
scroll to position [1626, 0]
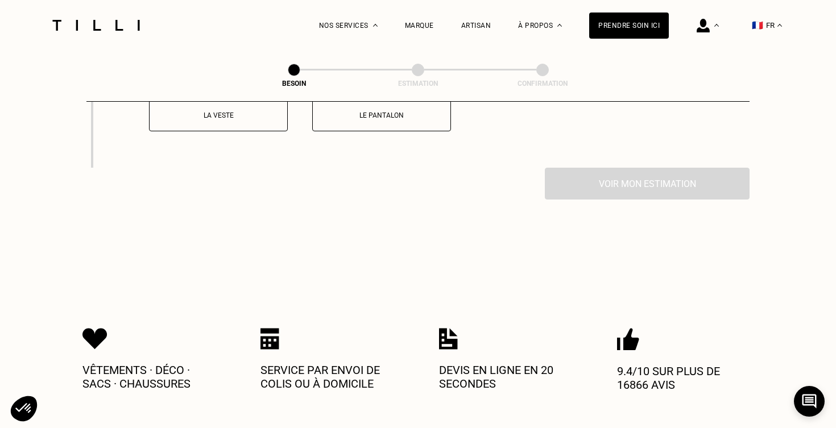
click at [381, 118] on button "Le pantalon" at bounding box center [381, 115] width 139 height 32
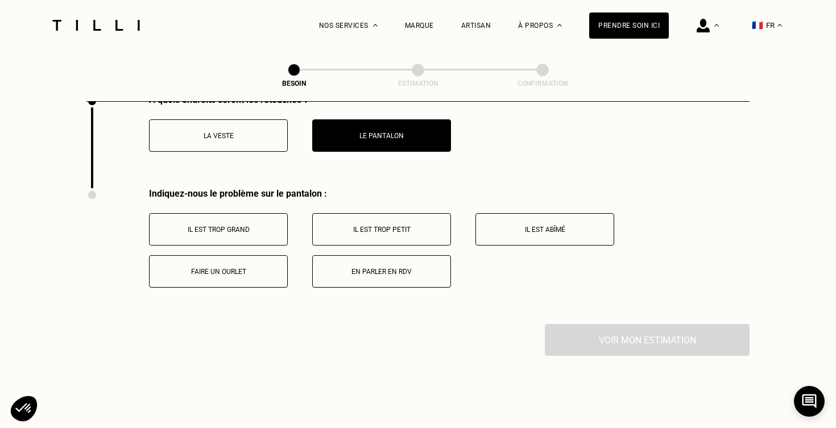
scroll to position [1604, 0]
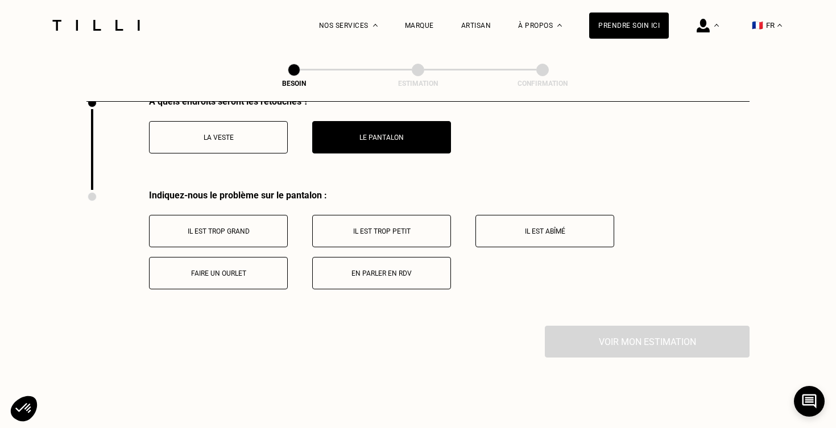
click at [220, 270] on p "Faire un ourlet" at bounding box center [218, 274] width 126 height 8
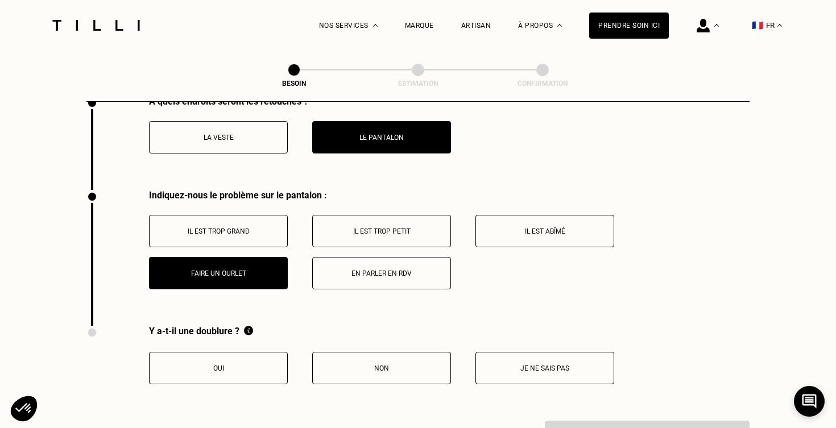
click at [360, 352] on button "Non" at bounding box center [381, 368] width 139 height 32
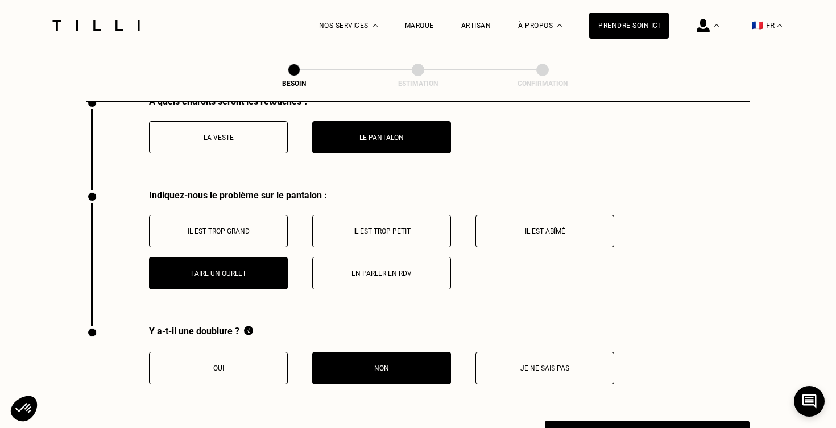
click at [248, 217] on button "Il est trop grand" at bounding box center [218, 231] width 139 height 32
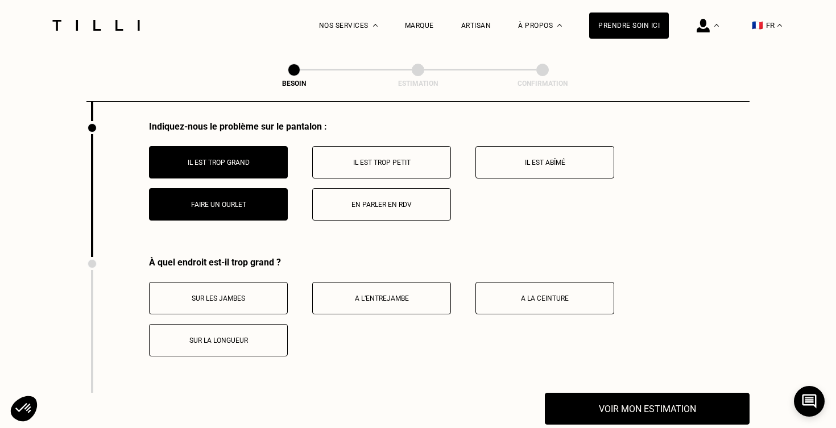
scroll to position [1672, 0]
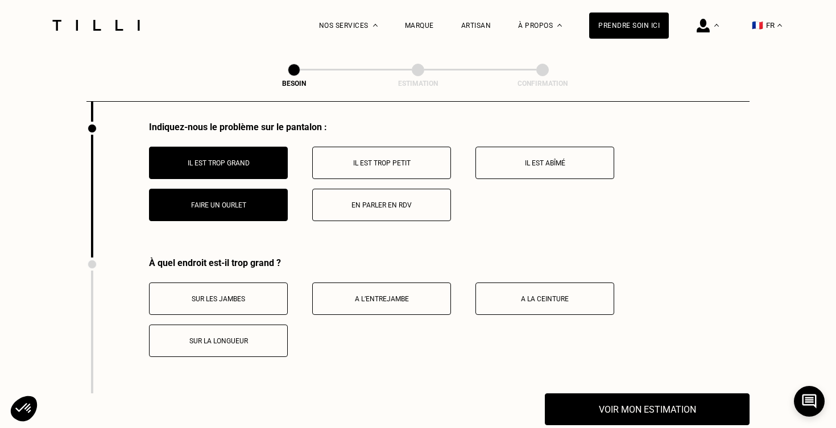
click at [527, 295] on p "A la ceinture" at bounding box center [545, 299] width 126 height 8
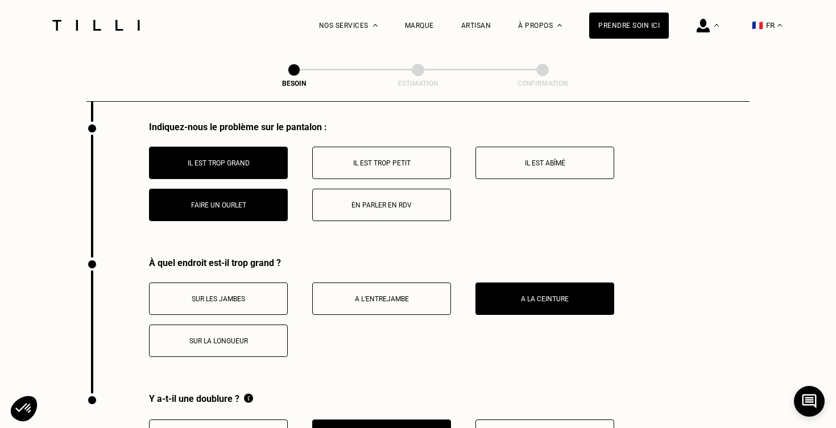
click at [240, 327] on button "Sur la longueur" at bounding box center [218, 341] width 139 height 32
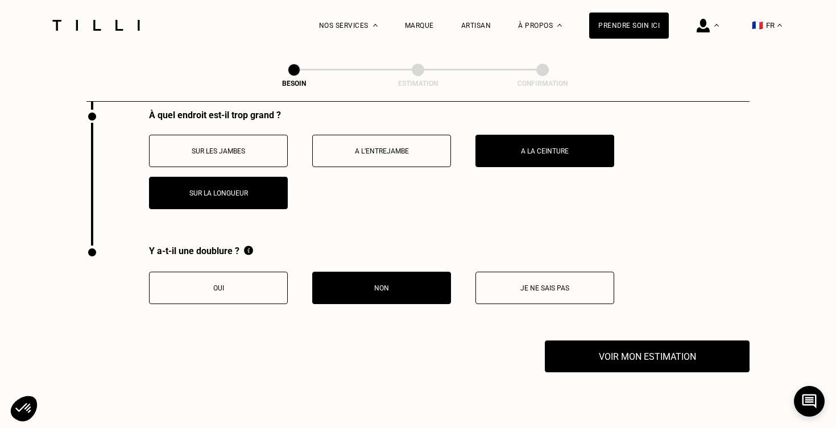
scroll to position [1824, 0]
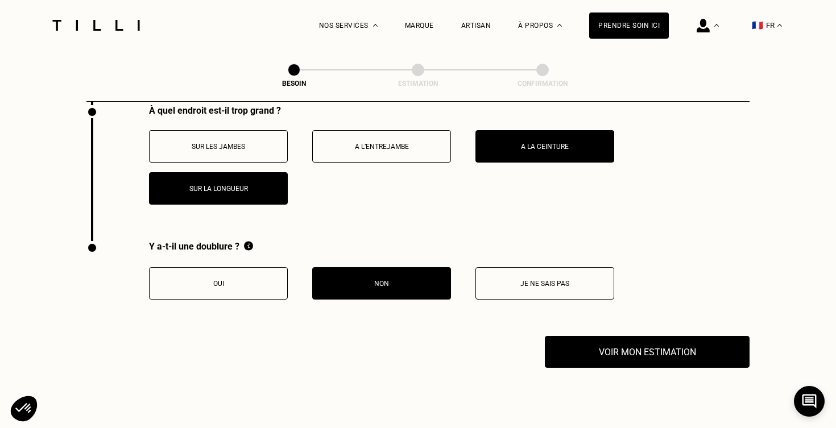
click at [515, 278] on button "Je ne sais pas" at bounding box center [545, 283] width 139 height 32
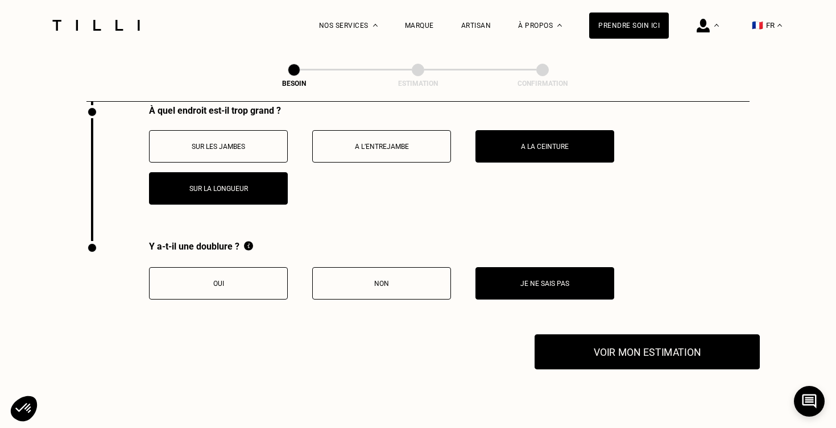
click at [593, 335] on button "Voir mon estimation" at bounding box center [647, 352] width 225 height 35
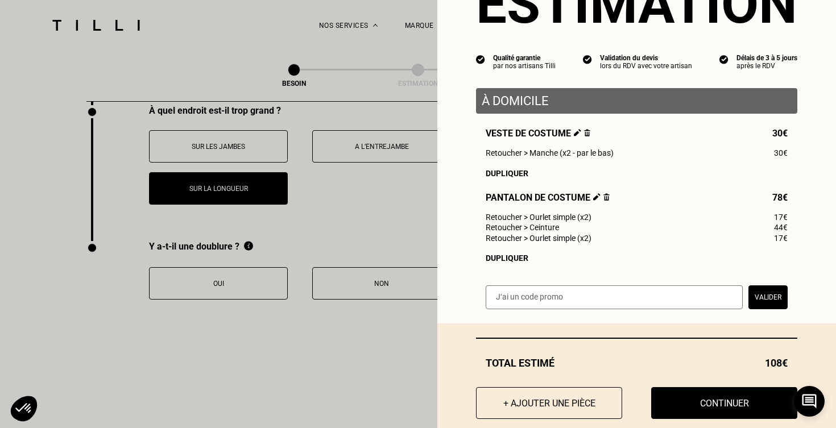
scroll to position [67, 0]
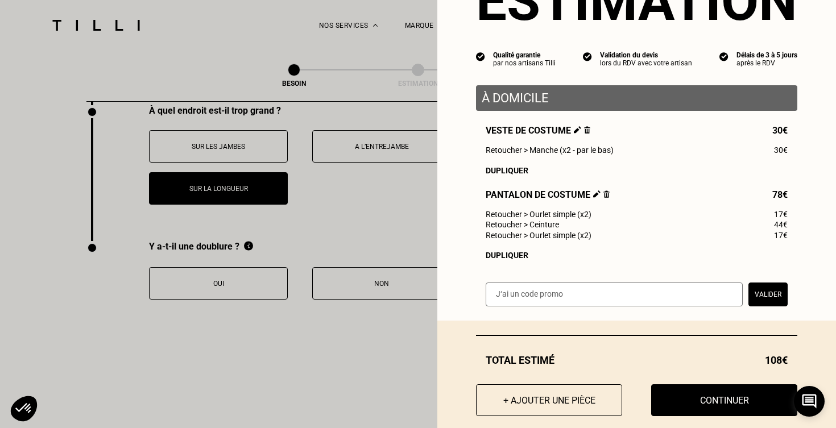
click at [605, 195] on img at bounding box center [607, 194] width 6 height 7
click at [530, 402] on button "+ Ajouter une pièce" at bounding box center [549, 400] width 161 height 35
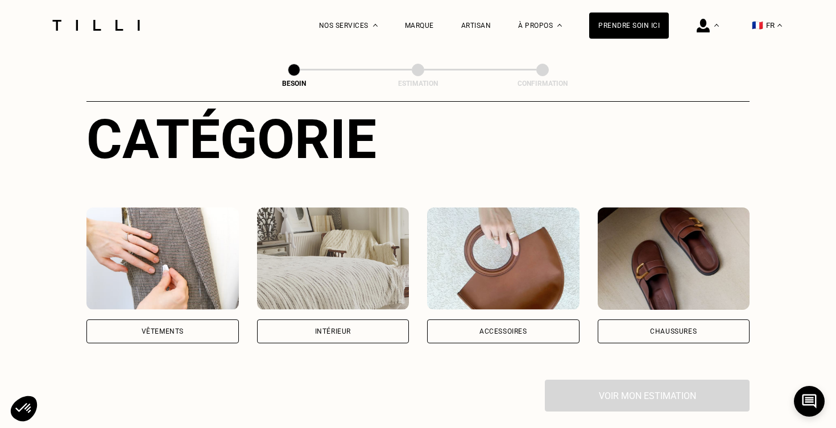
click at [181, 252] on img at bounding box center [162, 259] width 152 height 102
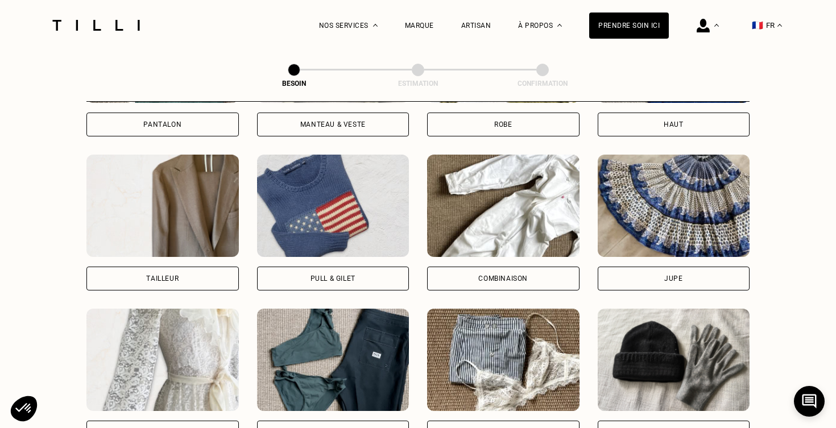
click at [195, 238] on img at bounding box center [162, 206] width 152 height 102
select select "FR"
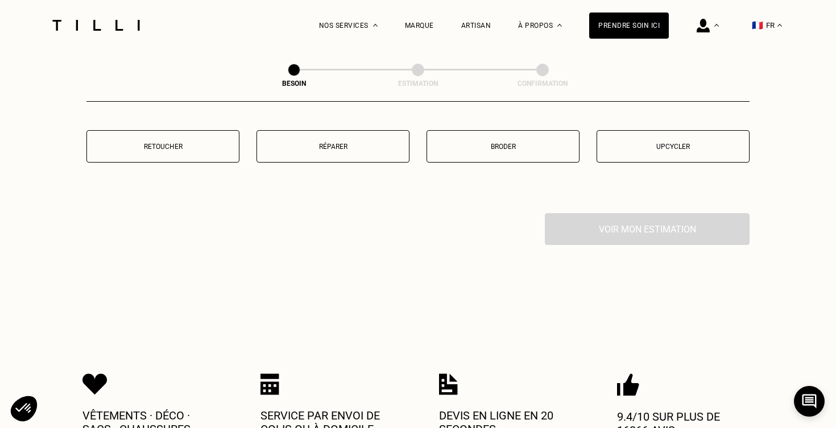
click at [207, 143] on p "Retoucher" at bounding box center [163, 147] width 141 height 8
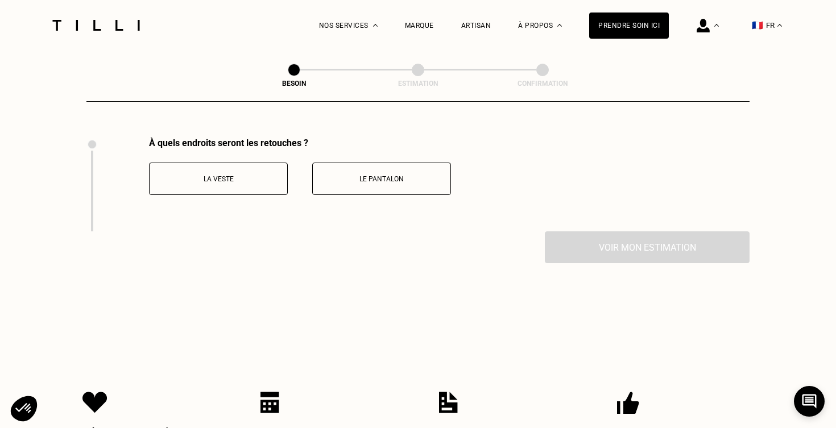
scroll to position [1563, 0]
click at [366, 181] on button "Le pantalon" at bounding box center [381, 178] width 139 height 32
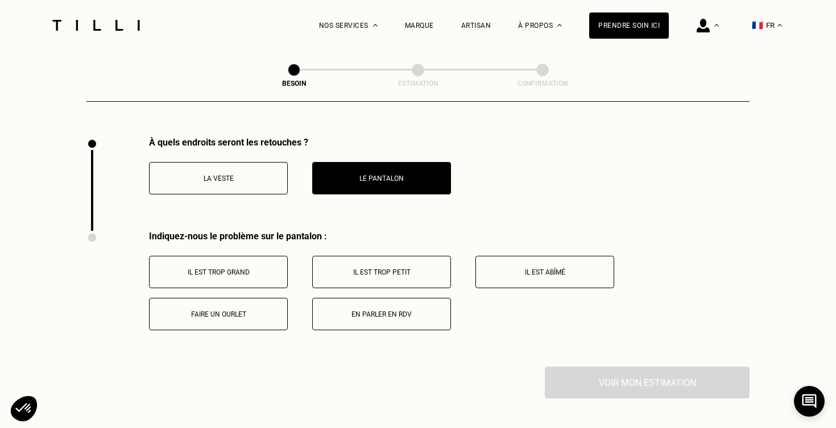
scroll to position [1657, 0]
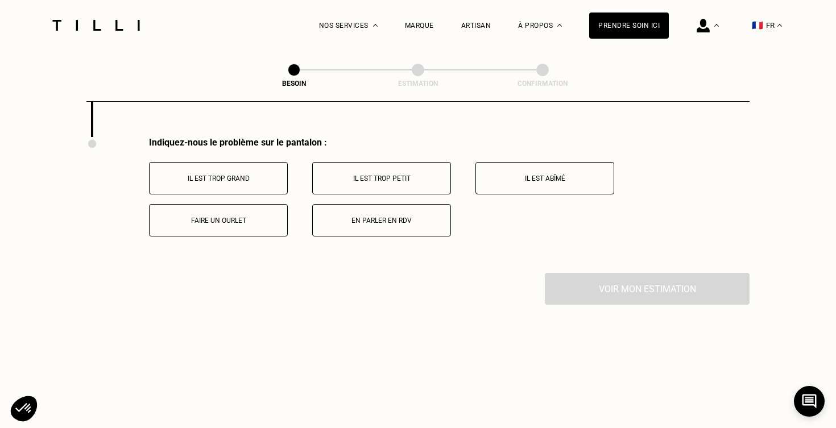
click at [249, 162] on button "Il est trop grand" at bounding box center [218, 178] width 139 height 32
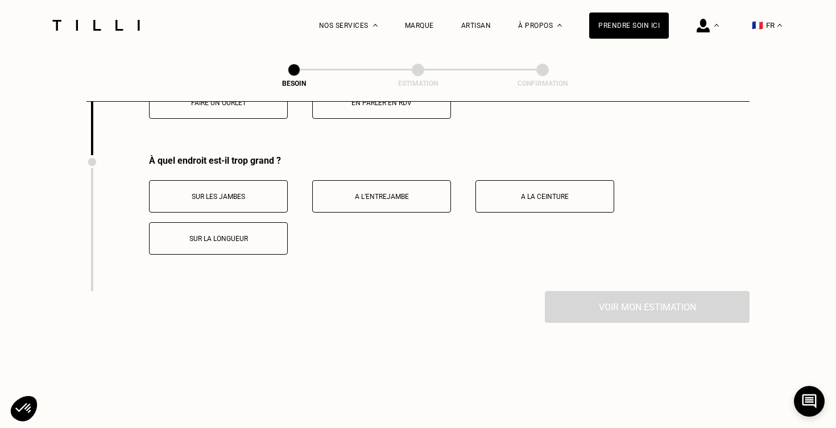
scroll to position [1793, 0]
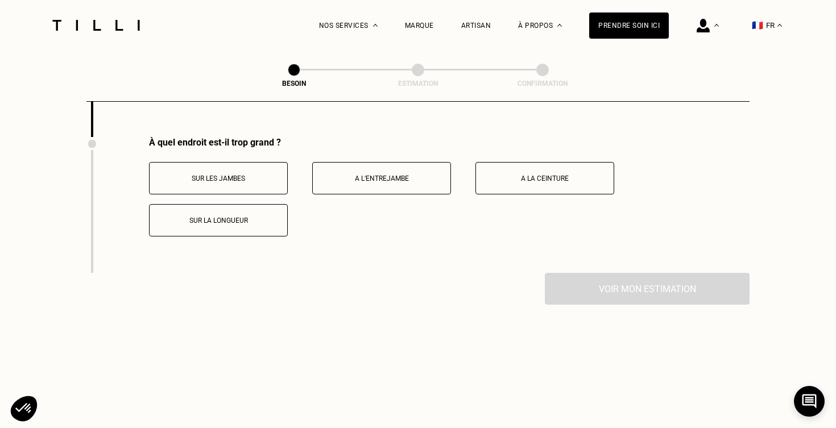
click at [247, 219] on button "Sur la longueur" at bounding box center [218, 220] width 139 height 32
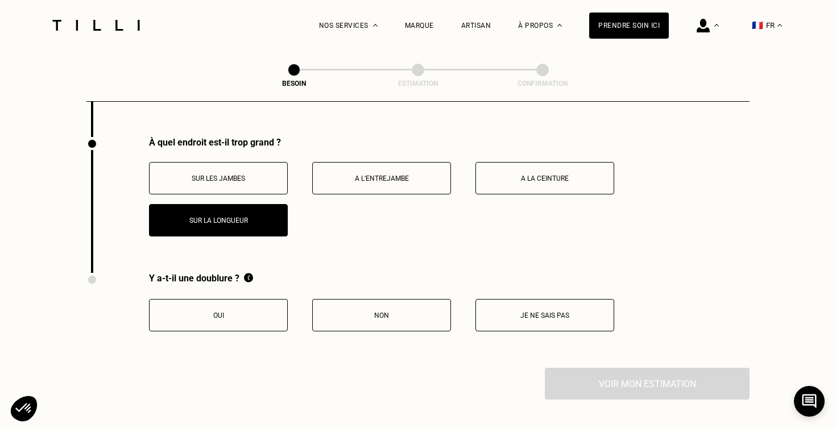
click at [519, 175] on p "A la ceinture" at bounding box center [545, 179] width 126 height 8
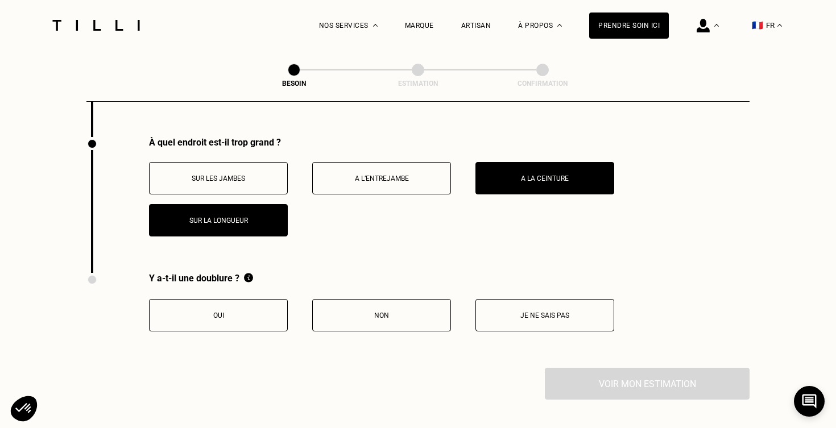
click at [525, 311] on button "Je ne sais pas" at bounding box center [545, 315] width 139 height 32
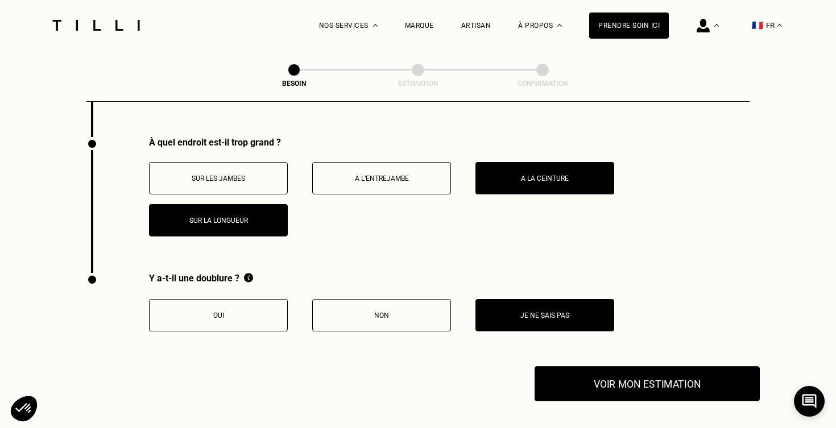
click at [596, 376] on button "Voir mon estimation" at bounding box center [647, 383] width 225 height 35
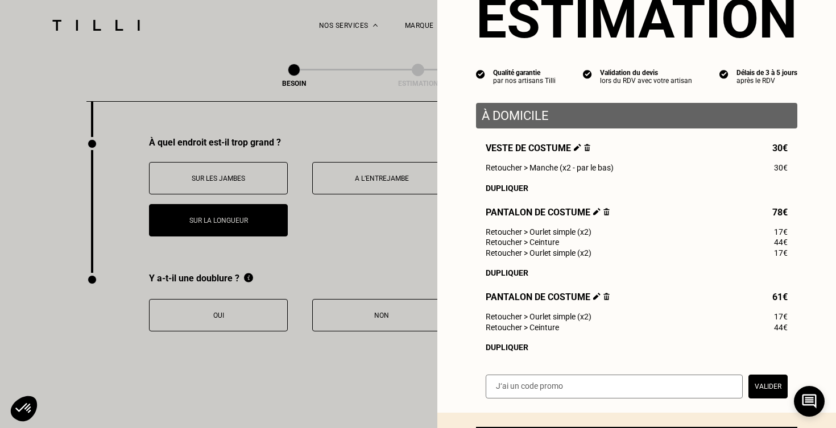
scroll to position [44, 0]
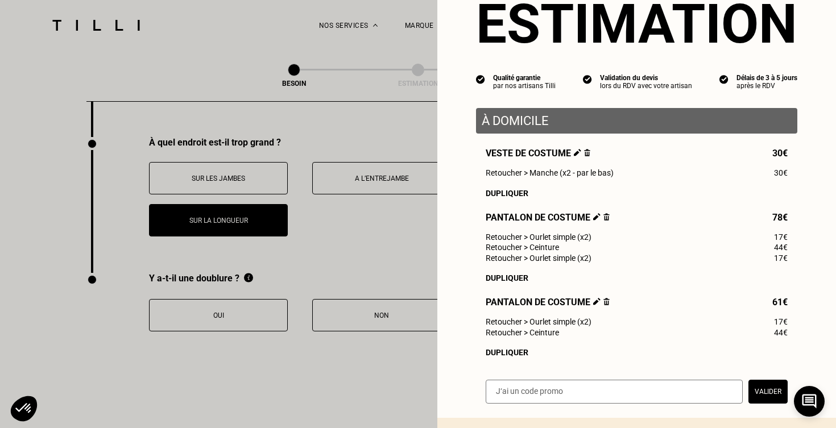
click at [607, 215] on img at bounding box center [607, 216] width 6 height 7
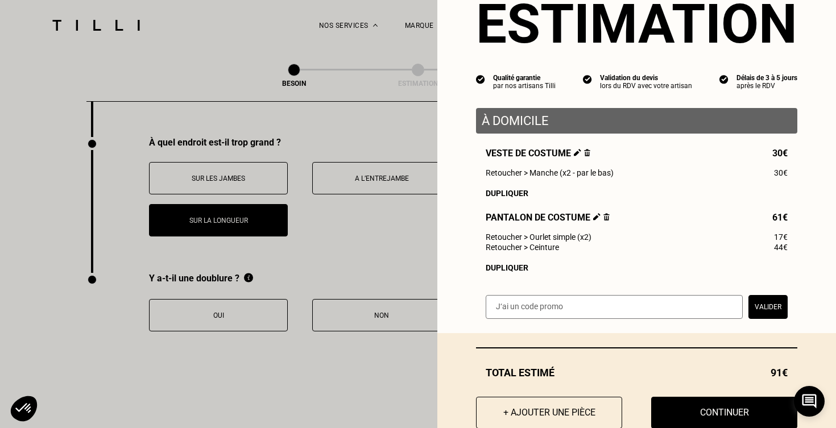
click at [594, 215] on img at bounding box center [596, 216] width 7 height 7
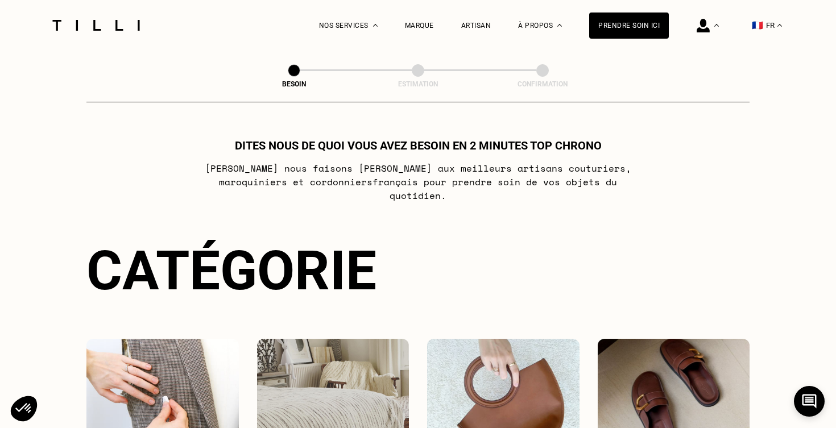
scroll to position [1793, 0]
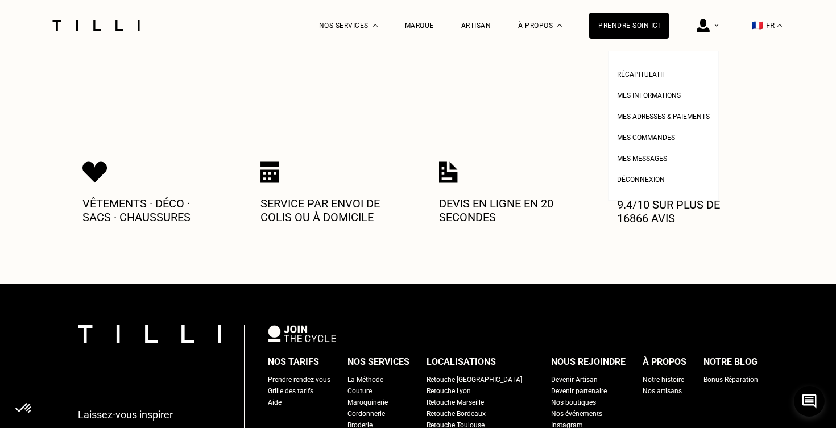
click at [709, 22] on img at bounding box center [703, 26] width 13 height 14
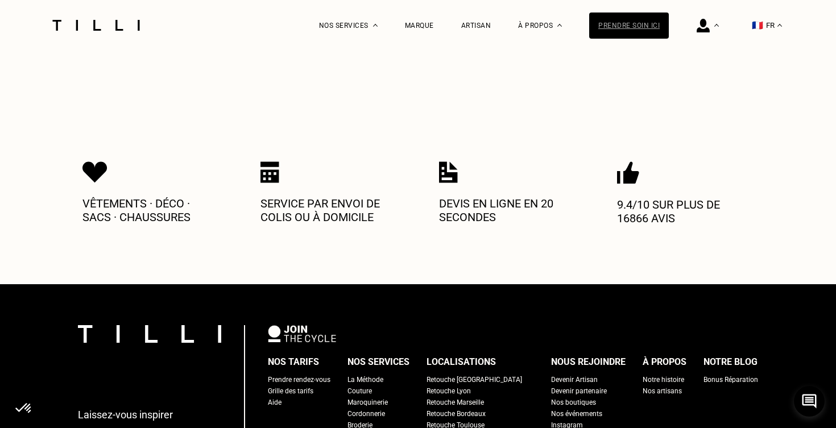
click at [639, 20] on div "Prendre soin ici" at bounding box center [629, 26] width 80 height 26
select select "FR"
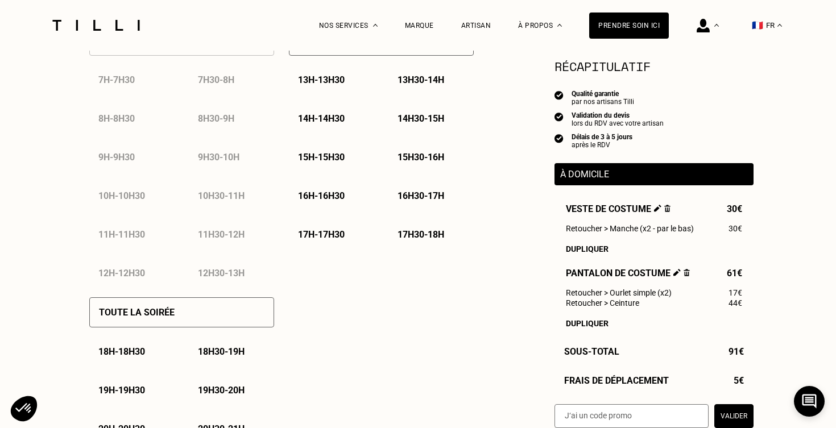
click at [193, 282] on div "12h30 - 13h" at bounding box center [231, 273] width 85 height 29
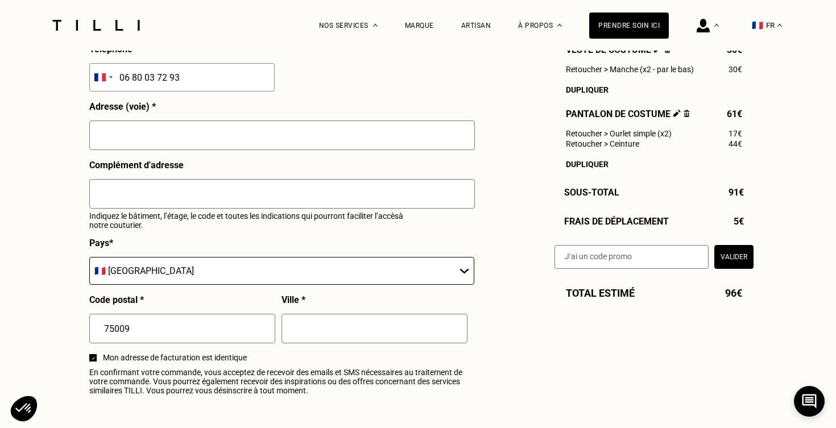
scroll to position [1370, 0]
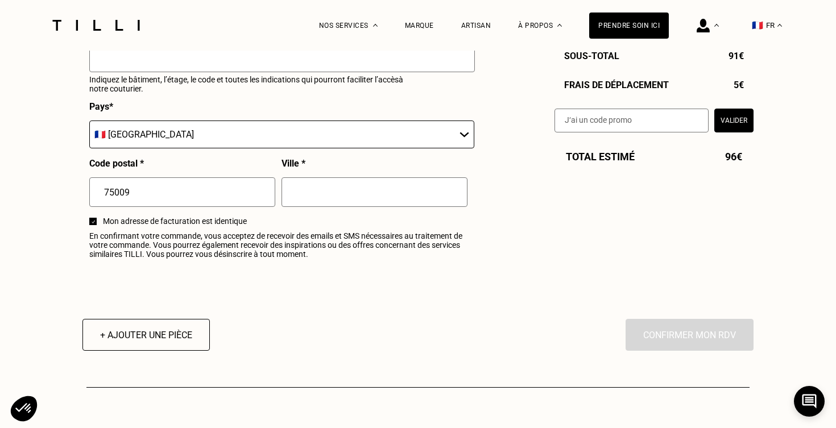
click at [213, 332] on div "+ Ajouter une pièce En cliquant sur “Confirmer”, vous déclenchez l’intervention…" at bounding box center [417, 335] width 671 height 32
click at [197, 332] on button "+ Ajouter une pièce" at bounding box center [146, 334] width 140 height 35
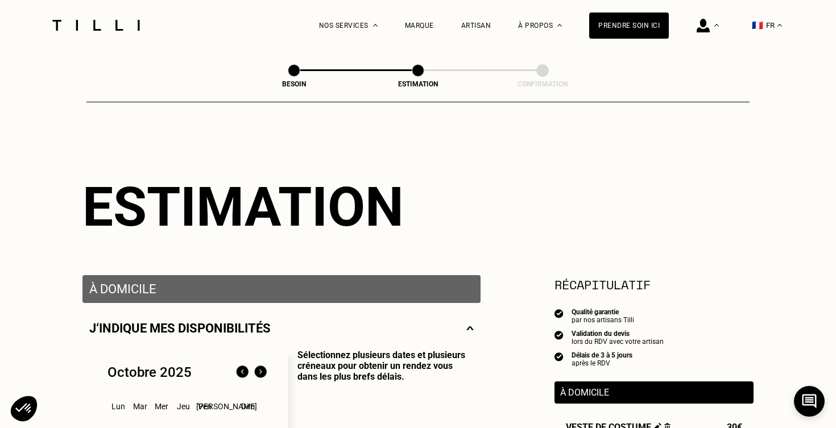
select select "FR"
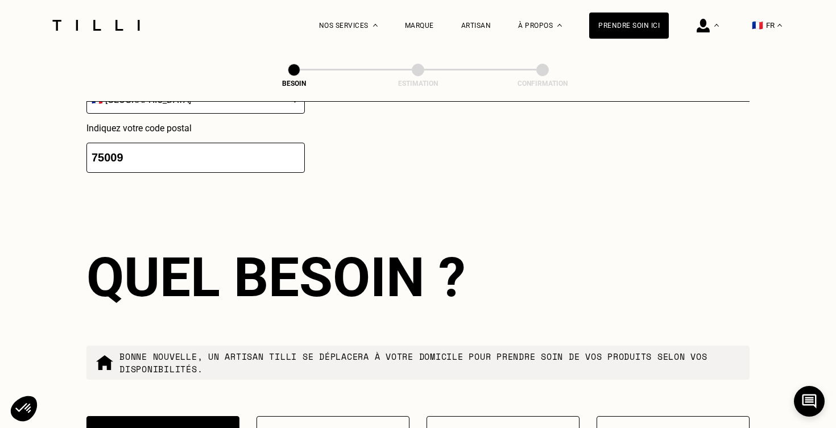
scroll to position [1431, 0]
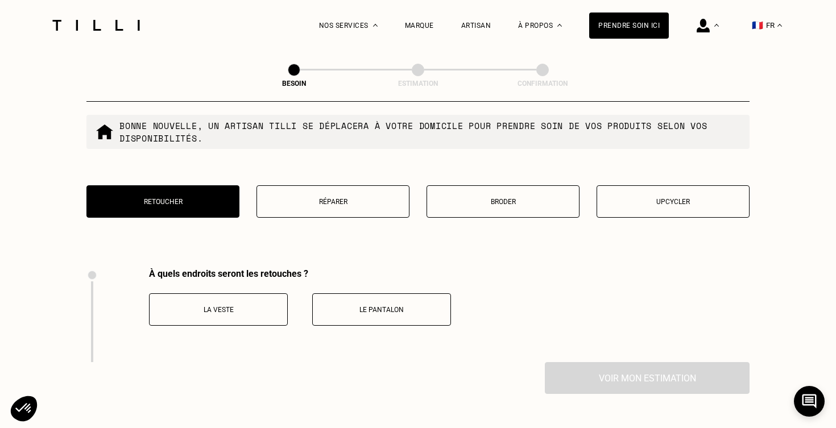
click at [388, 320] on div "À quels endroits seront les retouches ? La veste Le pantalon" at bounding box center [268, 316] width 365 height 94
click at [387, 306] on button "Le pantalon" at bounding box center [381, 310] width 139 height 32
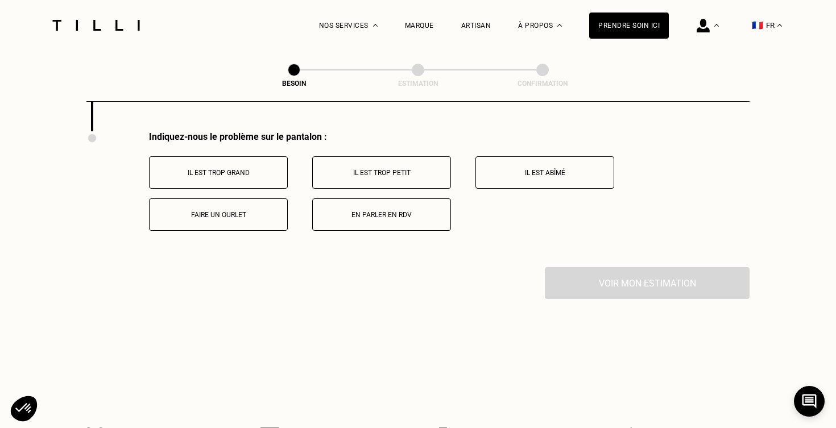
scroll to position [1666, 0]
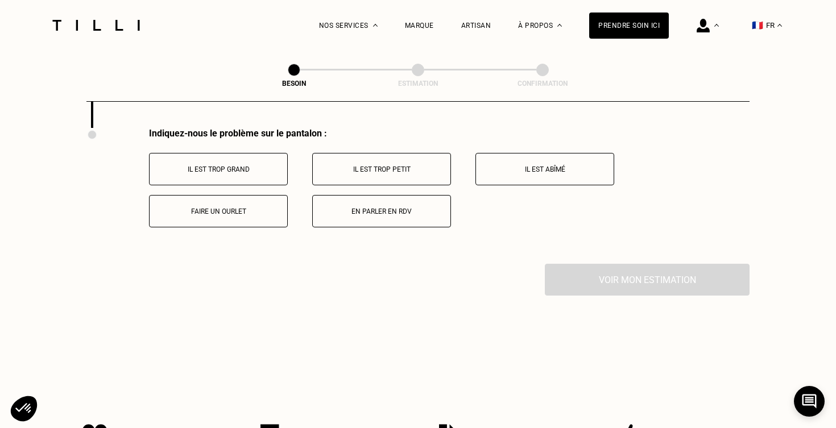
click at [244, 208] on p "Faire un ourlet" at bounding box center [218, 212] width 126 height 8
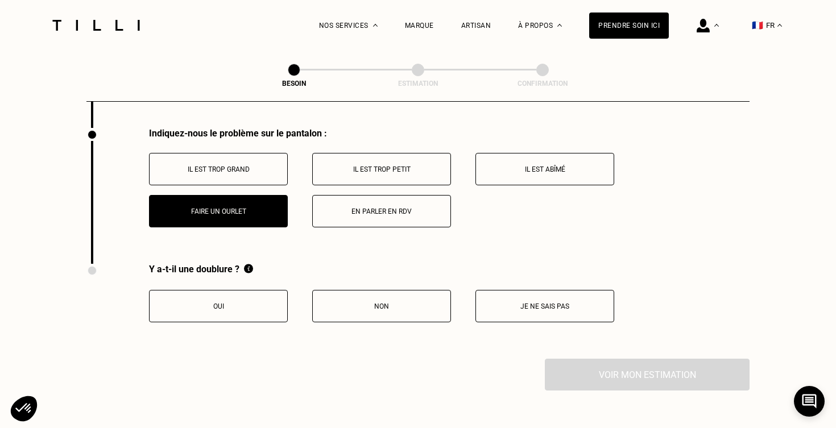
click at [532, 303] on p "Je ne sais pas" at bounding box center [545, 307] width 126 height 8
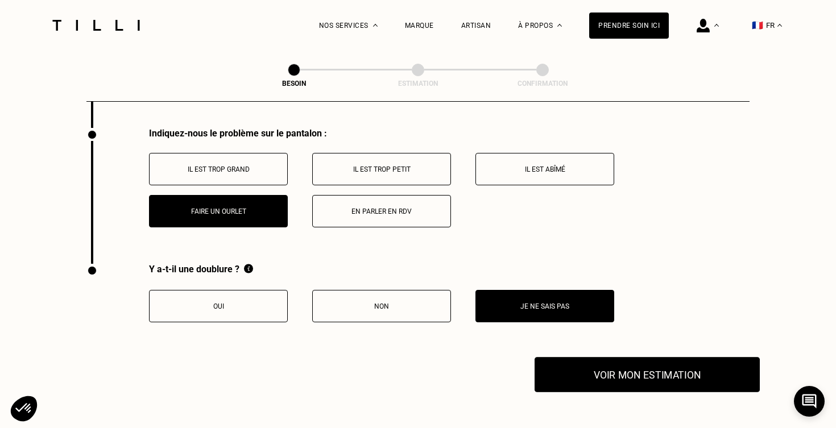
click at [599, 368] on button "Voir mon estimation" at bounding box center [647, 374] width 225 height 35
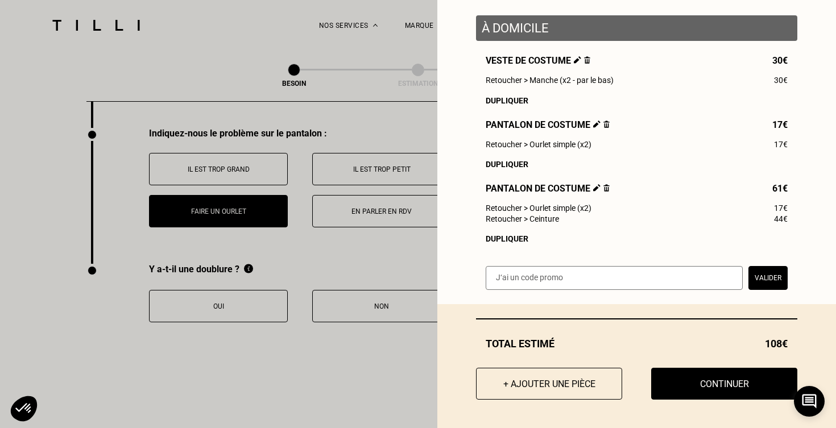
scroll to position [137, 0]
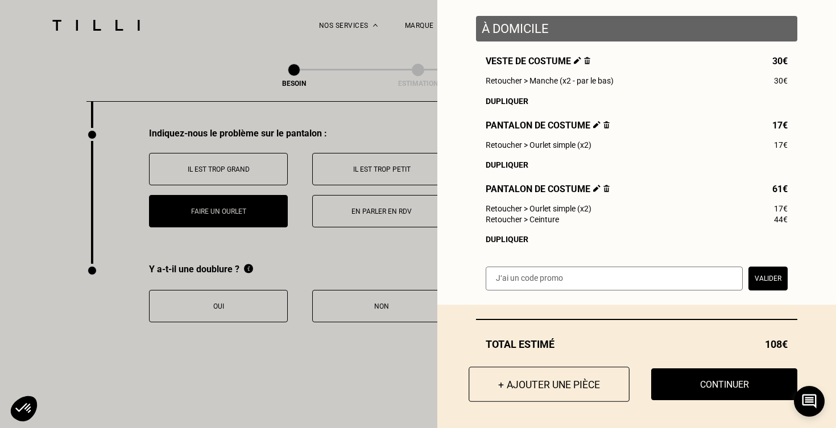
click at [581, 386] on button "+ Ajouter une pièce" at bounding box center [549, 384] width 161 height 35
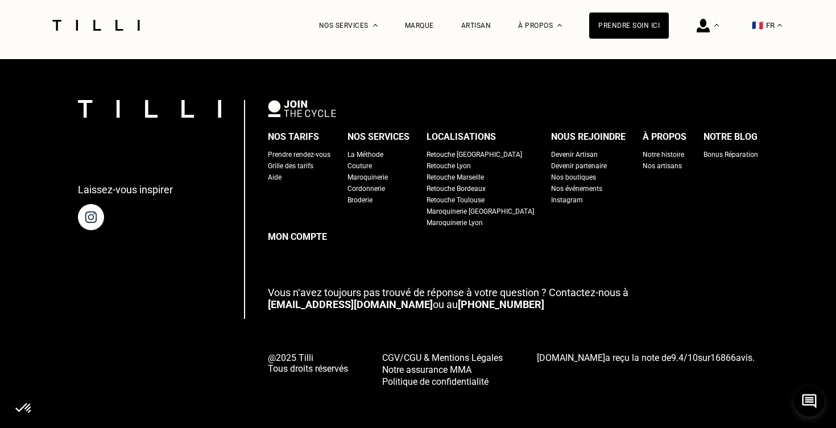
scroll to position [0, 0]
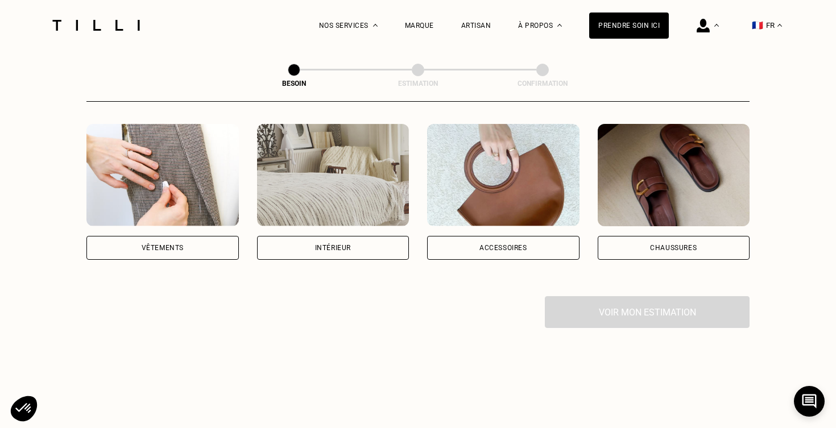
click at [179, 185] on img at bounding box center [162, 175] width 152 height 102
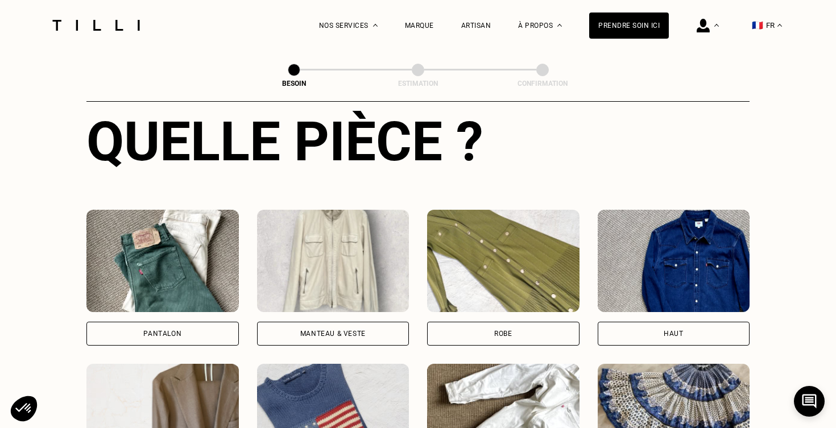
click at [177, 246] on img at bounding box center [162, 261] width 152 height 102
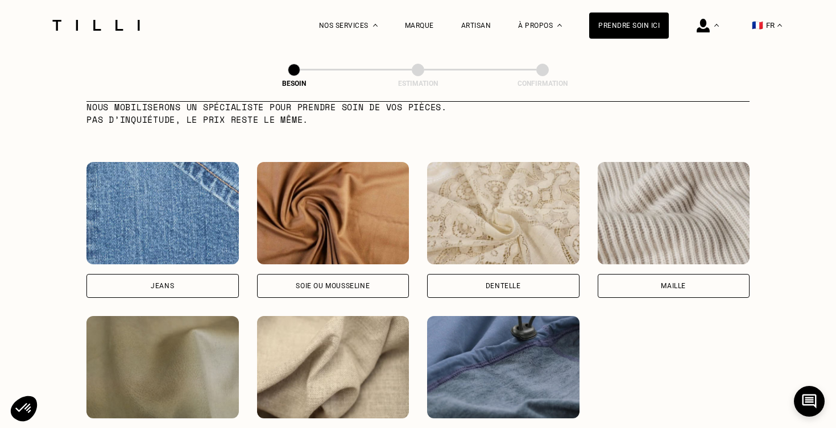
scroll to position [1202, 0]
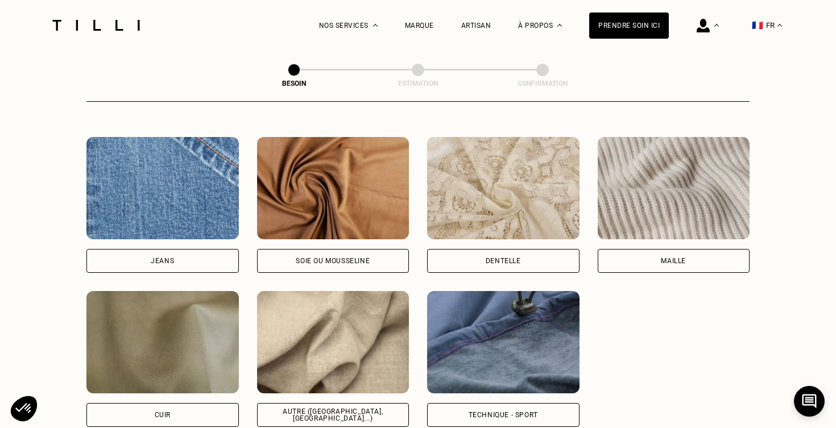
click at [186, 217] on img at bounding box center [162, 188] width 152 height 102
select select "FR"
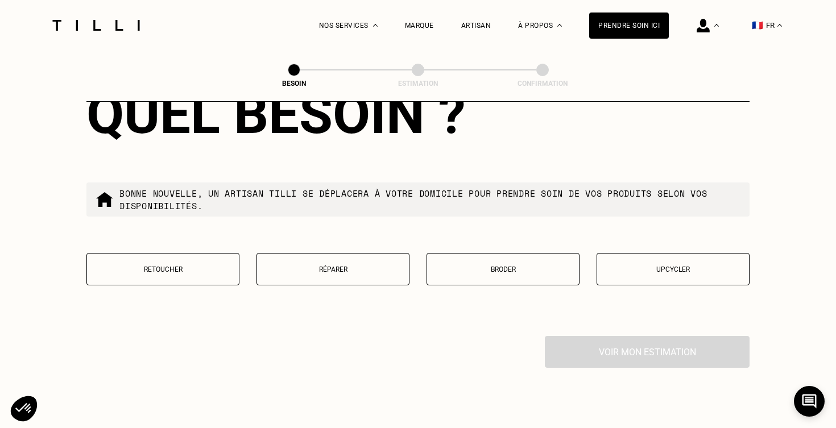
scroll to position [1931, 0]
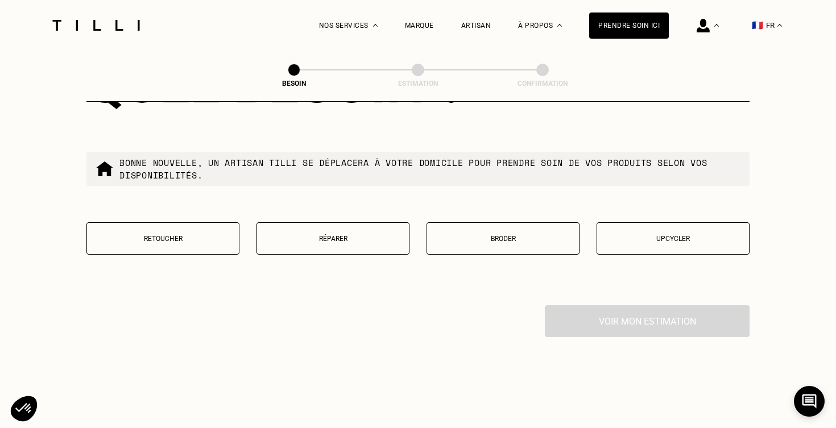
click at [184, 236] on button "Retoucher" at bounding box center [162, 238] width 153 height 32
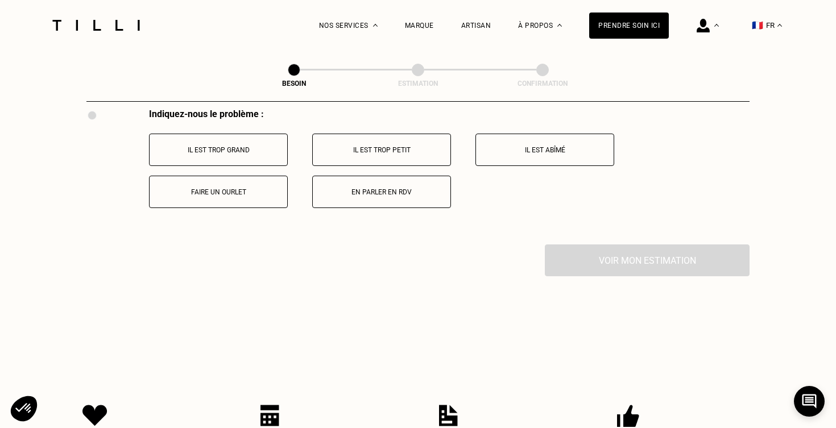
scroll to position [2123, 0]
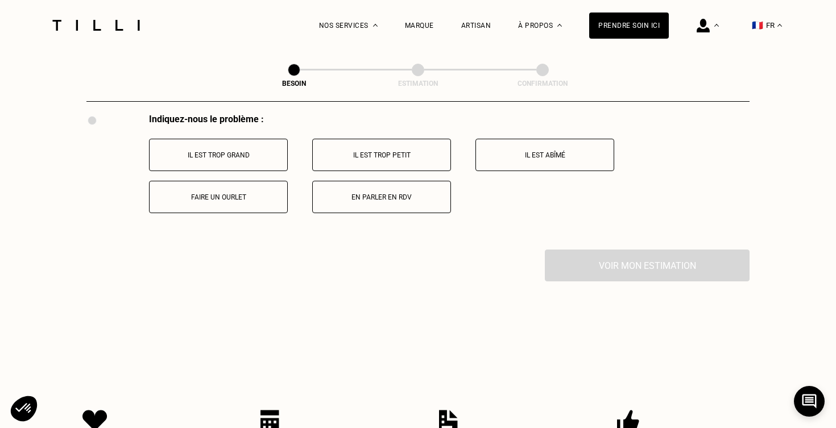
click at [230, 139] on button "Il est trop grand" at bounding box center [218, 155] width 139 height 32
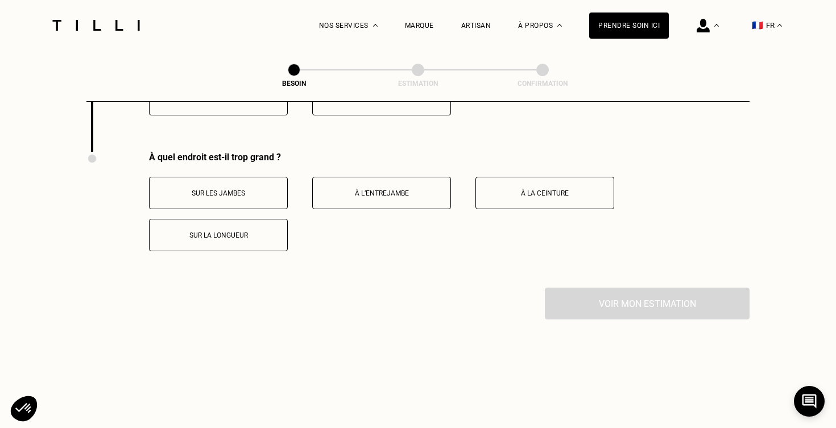
scroll to position [2236, 0]
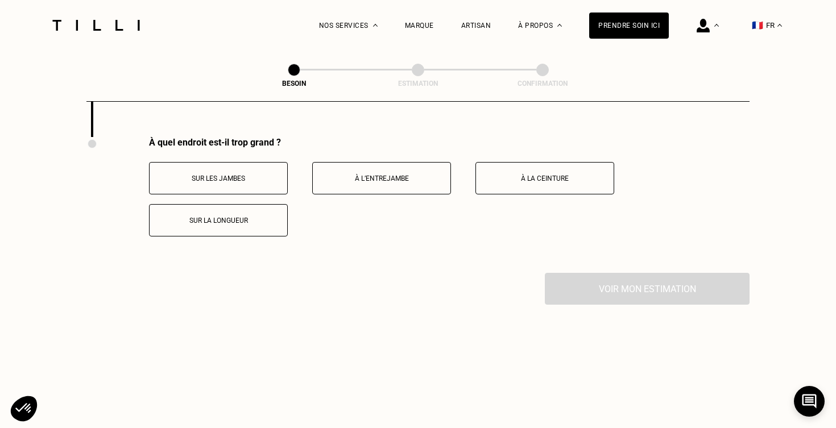
click at [204, 164] on button "Sur les jambes" at bounding box center [218, 178] width 139 height 32
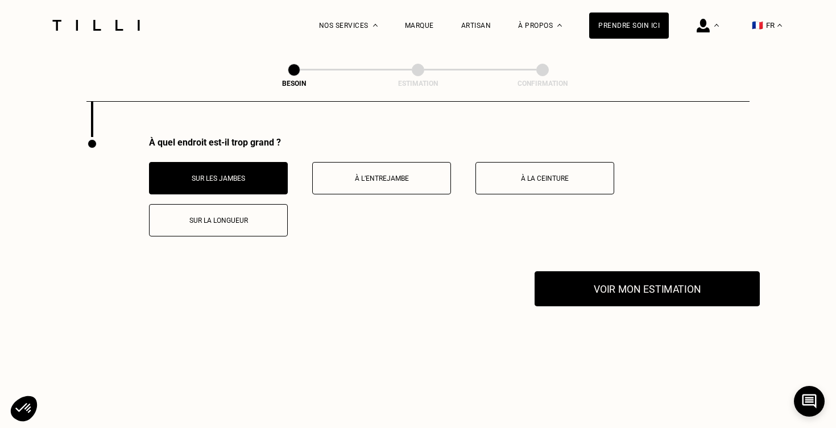
click at [585, 271] on button "Voir mon estimation" at bounding box center [647, 288] width 225 height 35
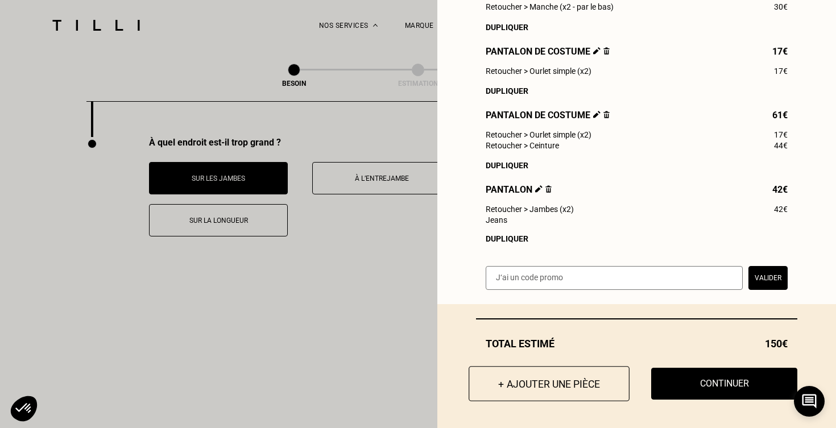
scroll to position [210, 0]
click at [520, 391] on button "+ Ajouter une pièce" at bounding box center [549, 384] width 161 height 35
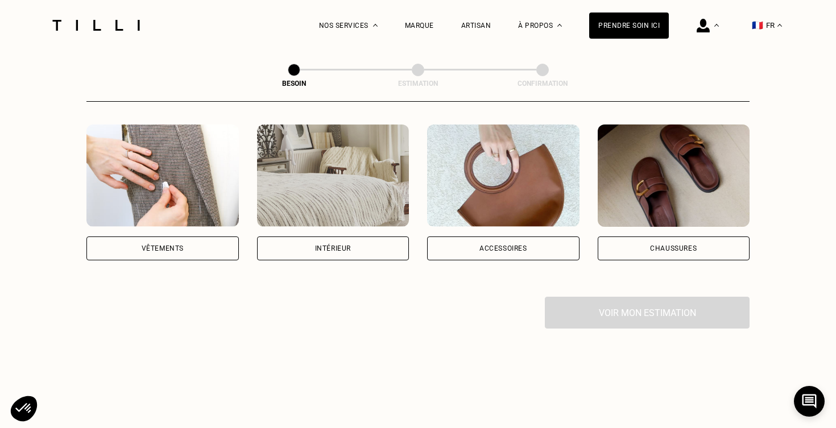
scroll to position [233, 0]
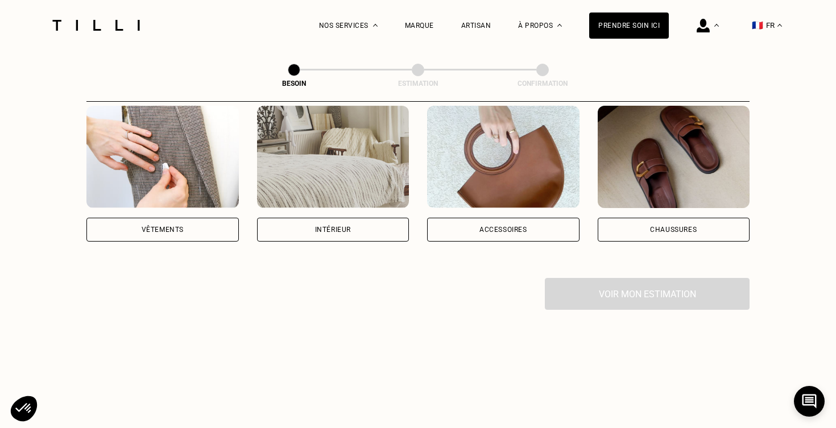
click at [154, 184] on img at bounding box center [162, 157] width 152 height 102
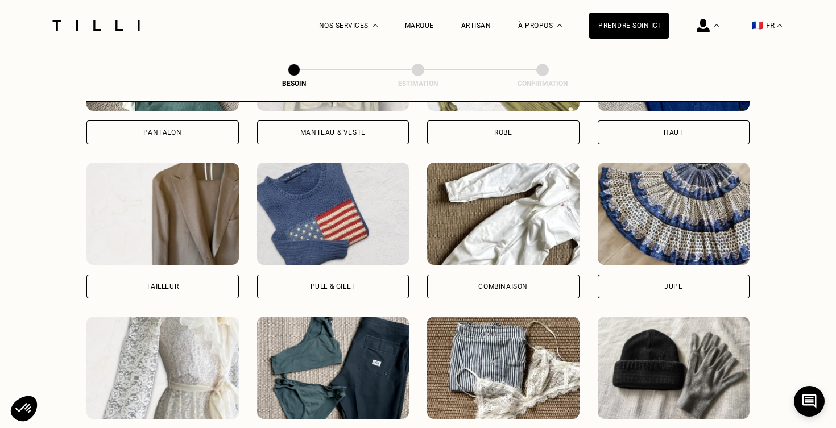
scroll to position [645, 0]
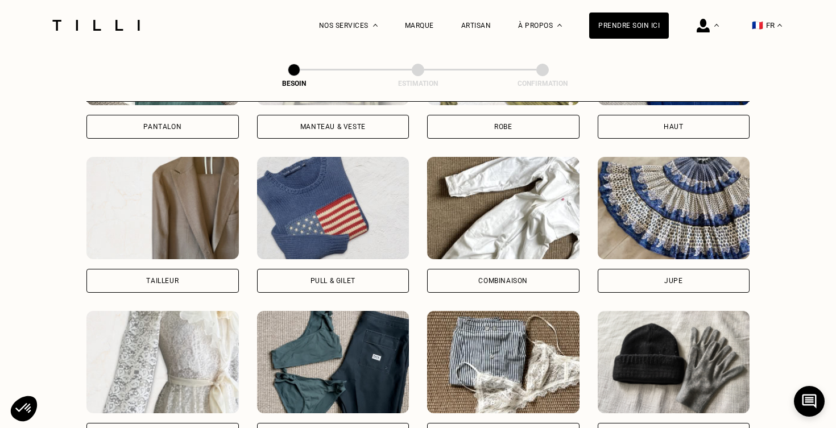
click at [513, 195] on img at bounding box center [503, 208] width 152 height 102
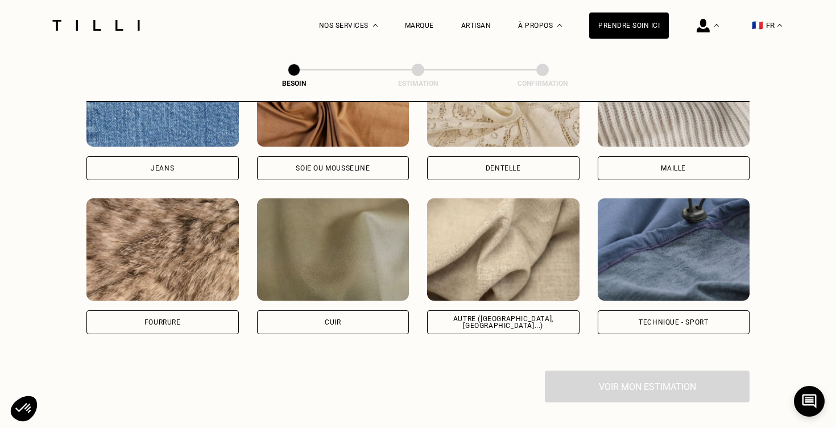
scroll to position [1306, 0]
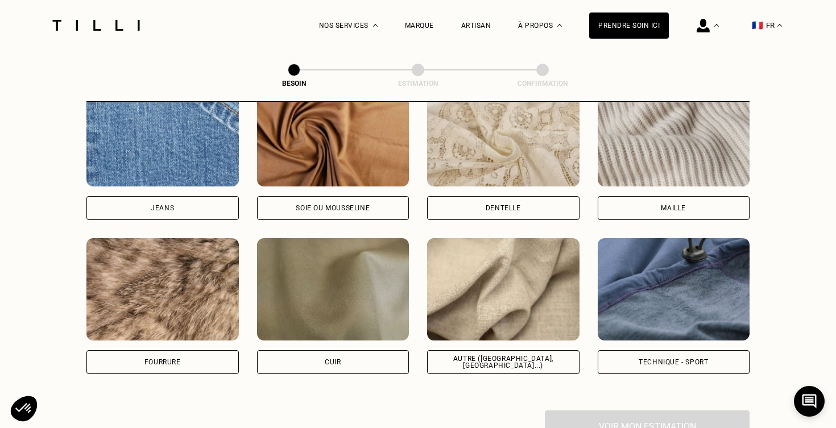
click at [523, 261] on img at bounding box center [503, 289] width 152 height 102
select select "FR"
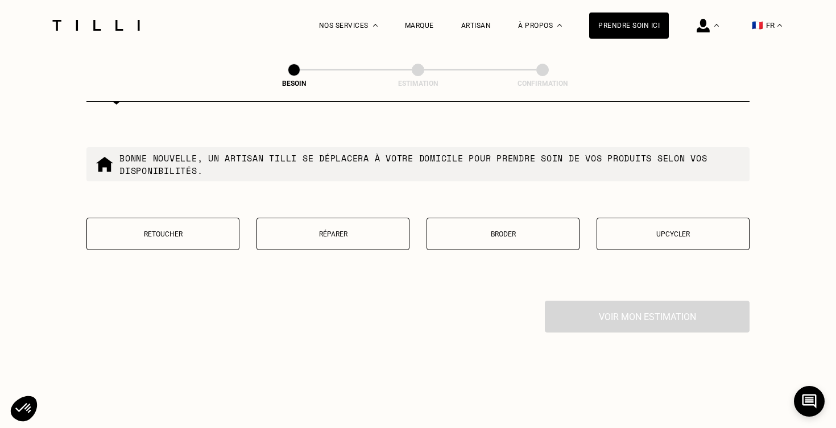
scroll to position [1932, 0]
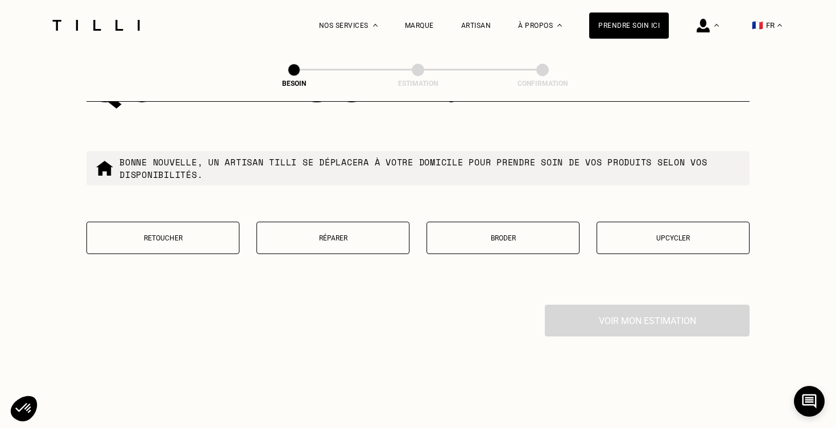
click at [222, 234] on p "Retoucher" at bounding box center [163, 238] width 141 height 8
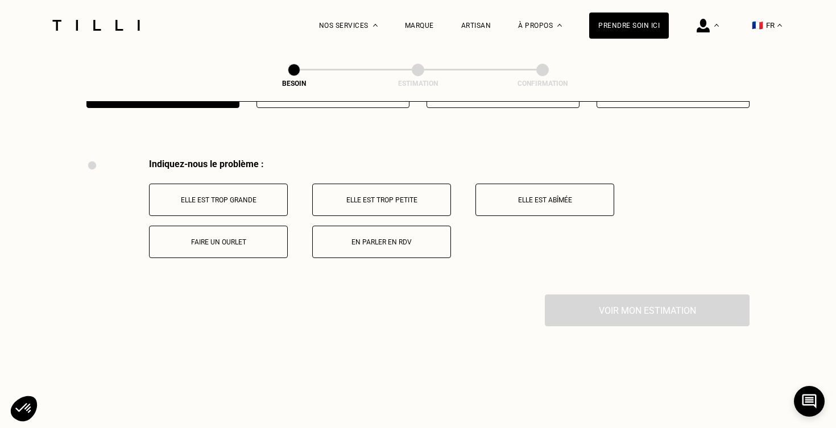
scroll to position [2100, 0]
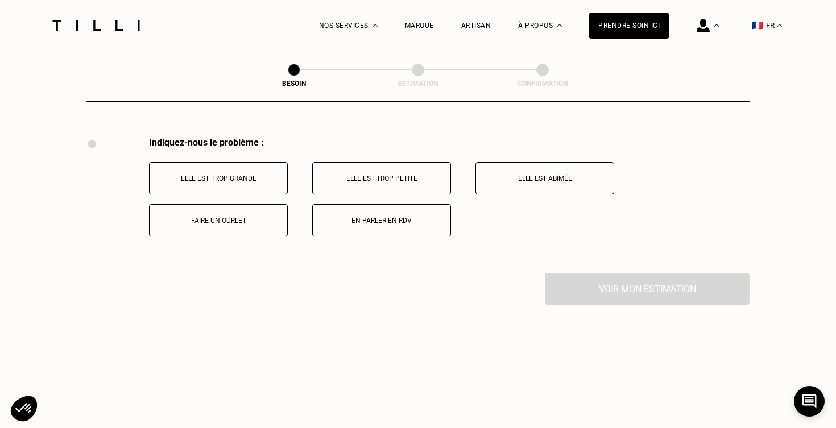
click at [259, 175] on p "Elle est trop grande" at bounding box center [218, 179] width 126 height 8
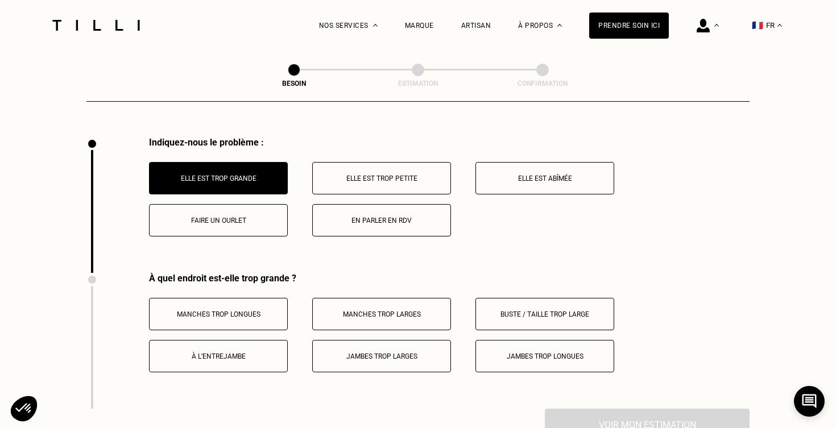
scroll to position [2236, 0]
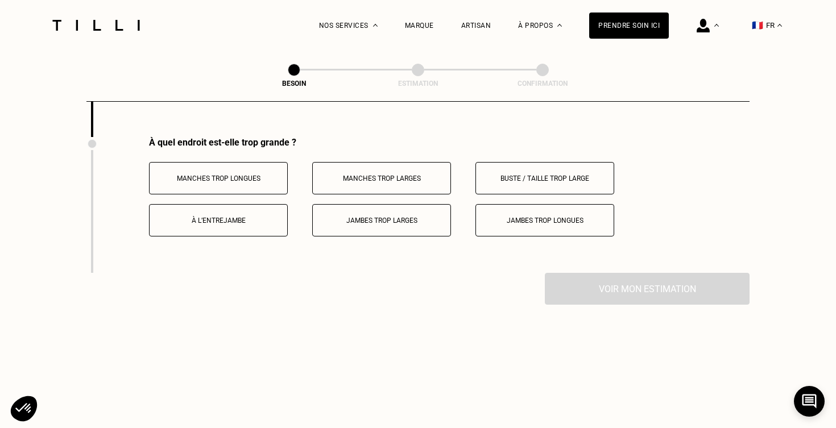
click at [233, 204] on button "À l’entrejambe" at bounding box center [218, 220] width 139 height 32
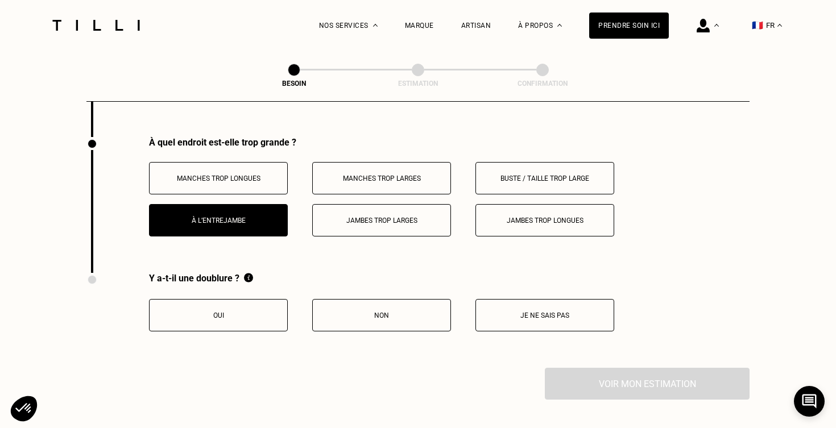
click at [543, 204] on button "Jambes trop longues" at bounding box center [545, 220] width 139 height 32
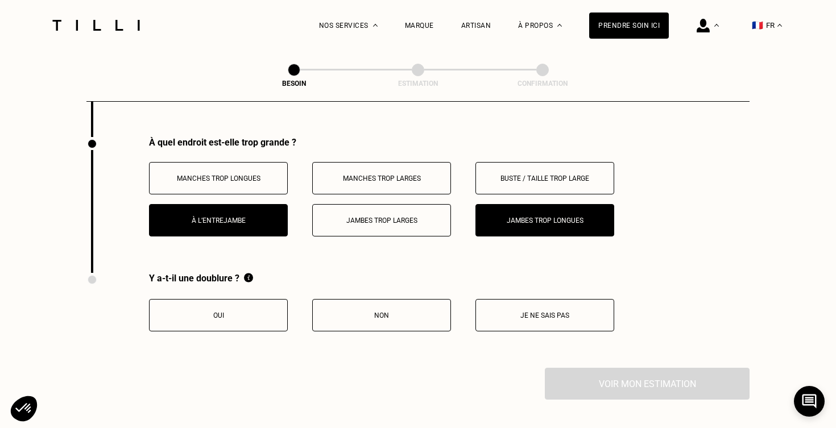
click at [417, 311] on button "Non" at bounding box center [381, 315] width 139 height 32
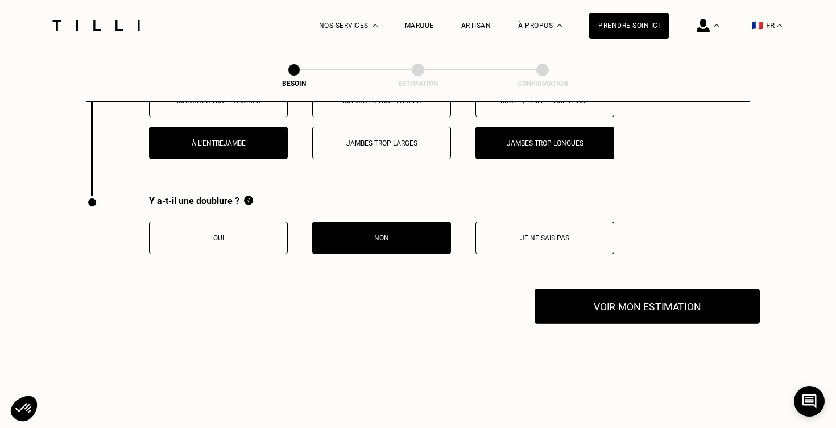
scroll to position [2323, 0]
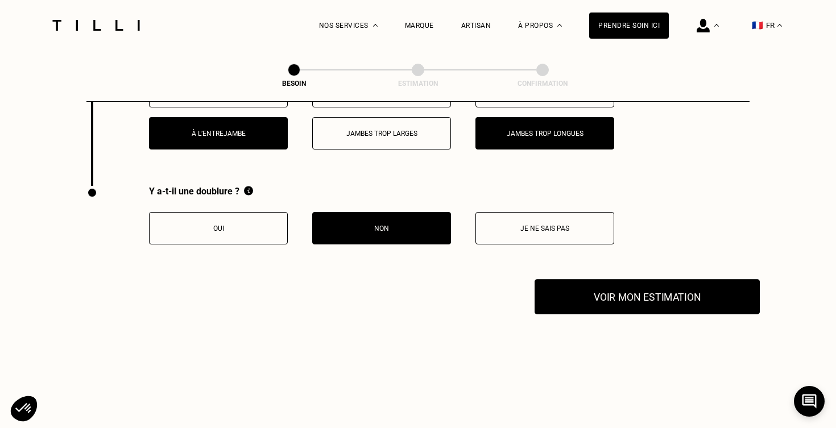
click at [607, 293] on button "Voir mon estimation" at bounding box center [647, 296] width 225 height 35
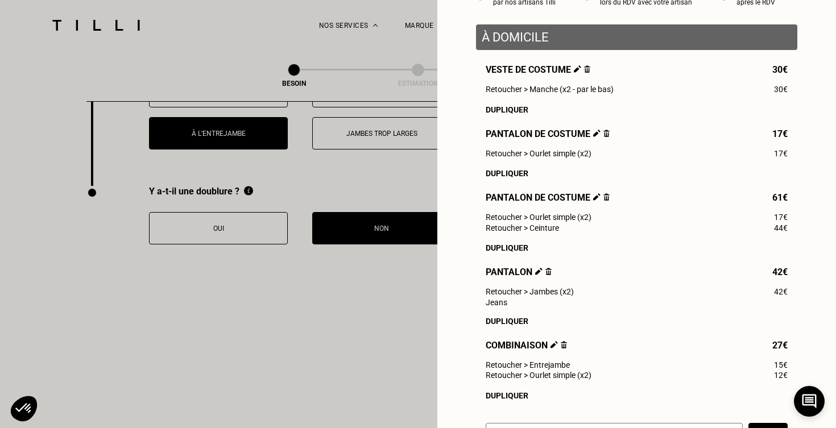
scroll to position [133, 0]
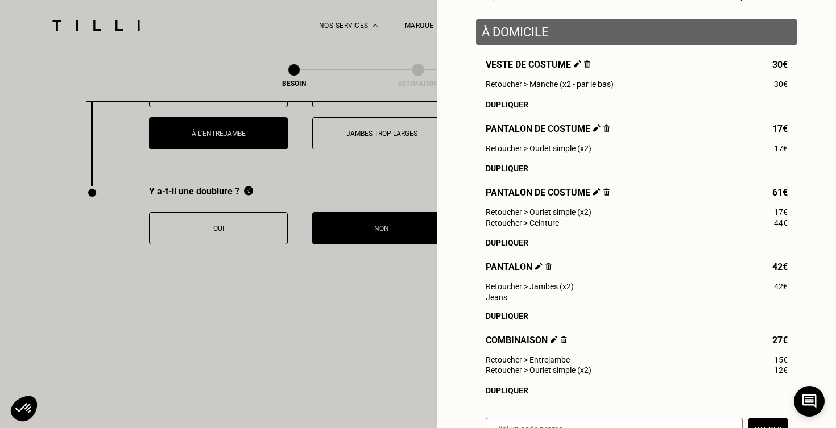
click at [509, 241] on div "Dupliquer" at bounding box center [637, 242] width 302 height 9
